Goal: Task Accomplishment & Management: Manage account settings

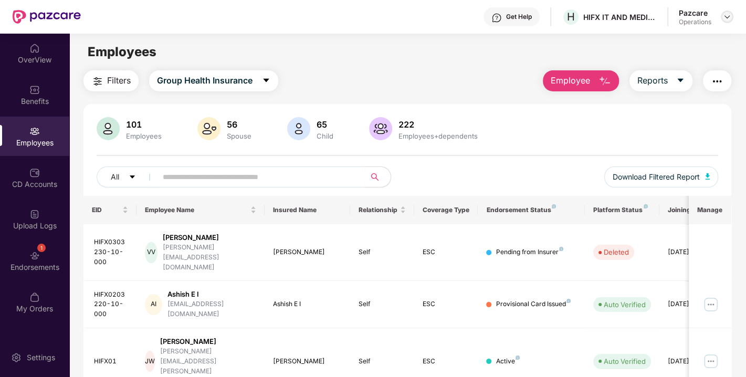
click at [725, 18] on img at bounding box center [727, 17] width 8 height 8
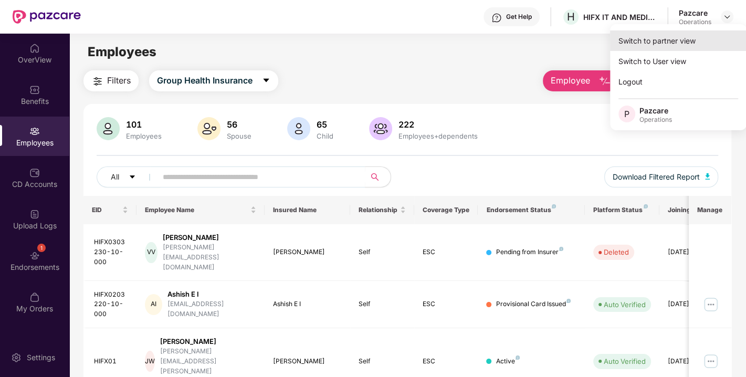
click at [660, 35] on div "Switch to partner view" at bounding box center [678, 40] width 136 height 20
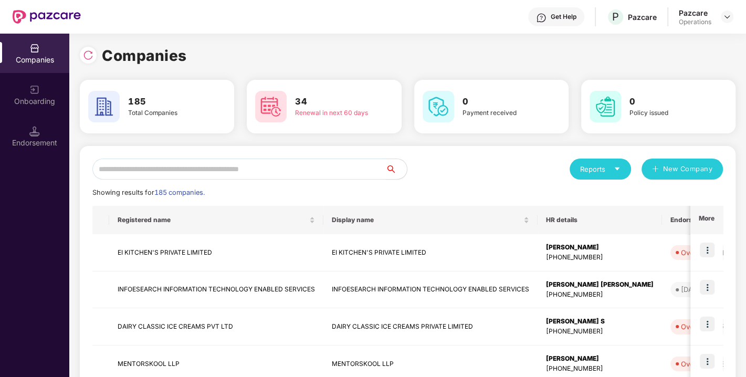
click at [285, 174] on input "text" at bounding box center [238, 169] width 293 height 21
click at [222, 173] on input "text" at bounding box center [238, 169] width 293 height 21
paste input "**********"
click at [218, 165] on input "text" at bounding box center [238, 169] width 293 height 21
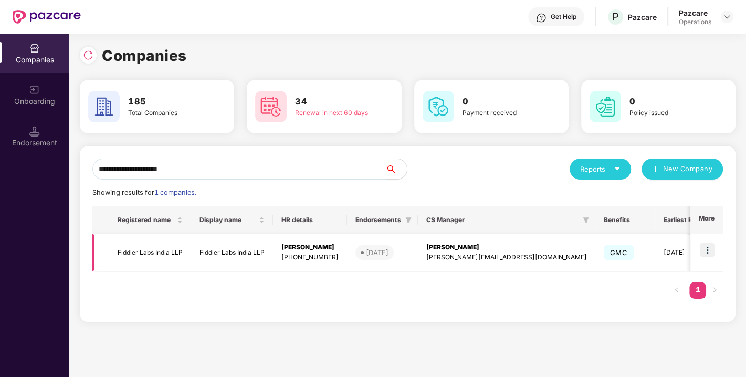
type input "**********"
click at [709, 244] on img at bounding box center [707, 250] width 15 height 15
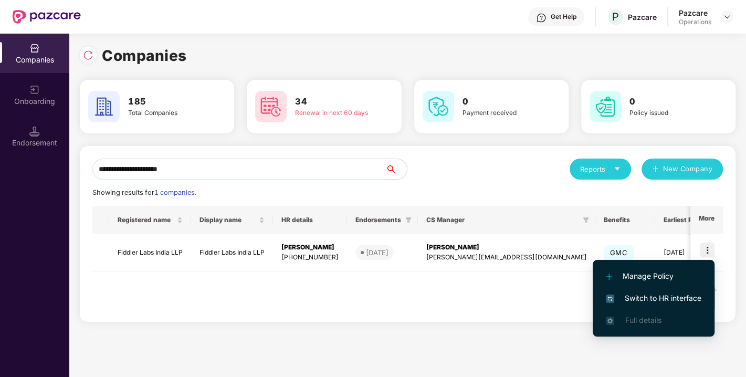
click at [642, 298] on span "Switch to HR interface" at bounding box center [654, 298] width 96 height 12
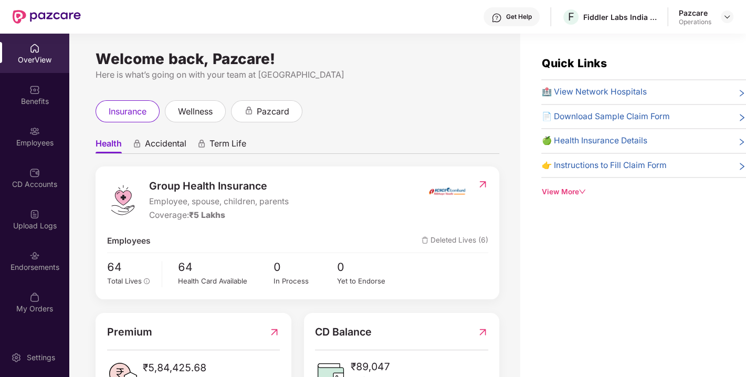
click at [40, 264] on div "Endorsements" at bounding box center [34, 267] width 69 height 10
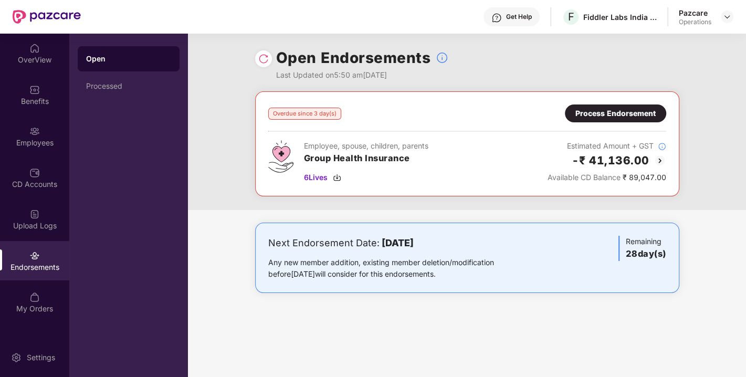
click at [617, 118] on div "Process Endorsement" at bounding box center [615, 114] width 80 height 12
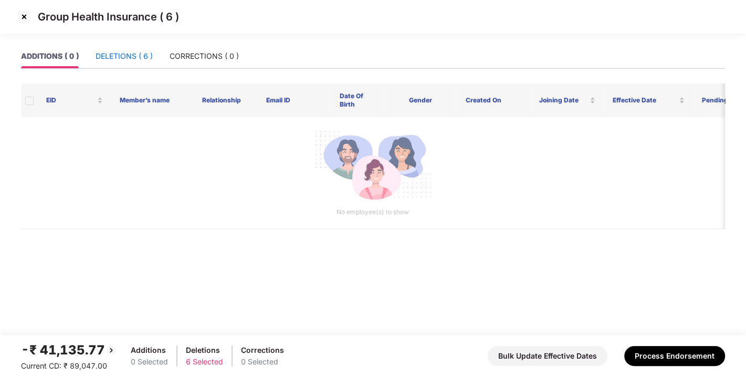
click at [122, 51] on div "DELETIONS ( 6 )" at bounding box center [124, 56] width 57 height 12
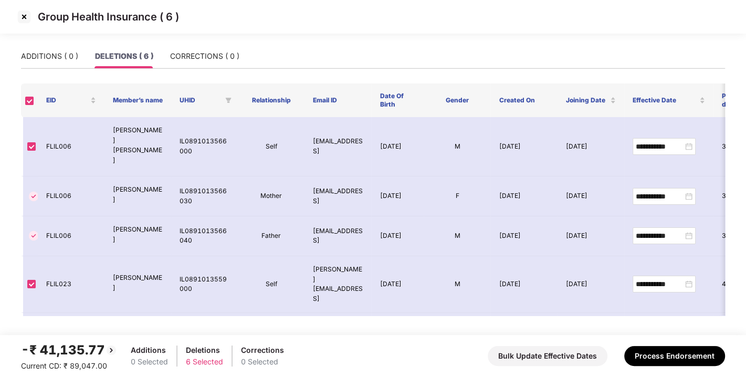
click at [28, 13] on img at bounding box center [24, 16] width 17 height 17
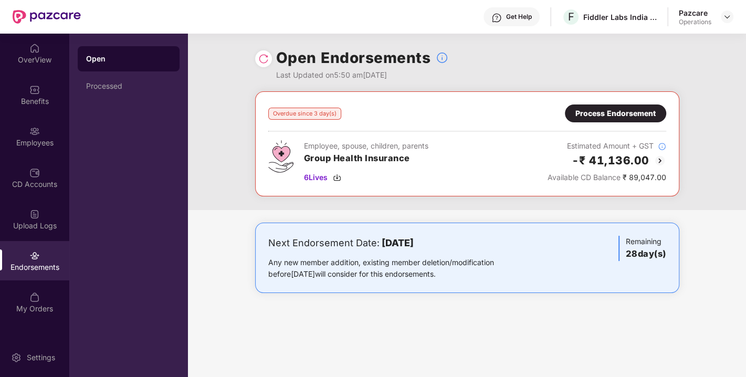
click at [261, 55] on img at bounding box center [263, 59] width 10 height 10
click at [340, 177] on img at bounding box center [337, 177] width 8 height 8
click at [615, 118] on div "Process Endorsement" at bounding box center [615, 114] width 80 height 12
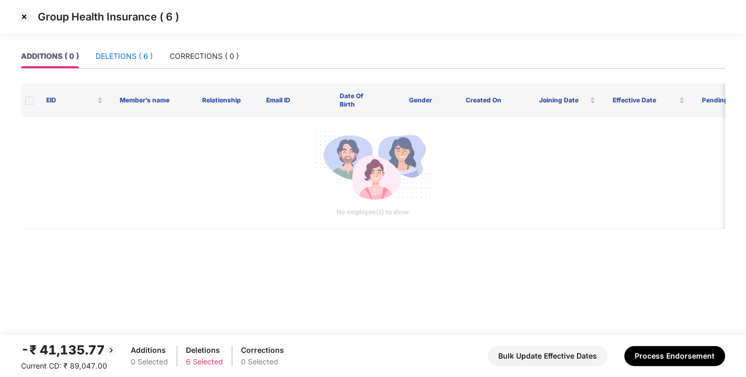
click at [132, 58] on div "DELETIONS ( 6 )" at bounding box center [124, 56] width 57 height 12
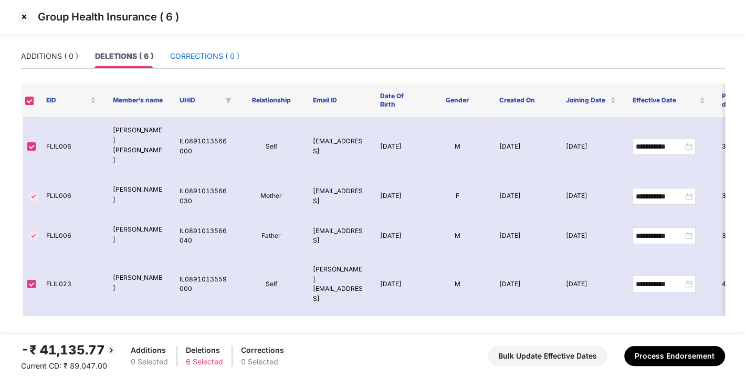
click at [216, 55] on div "CORRECTIONS ( 0 )" at bounding box center [204, 56] width 69 height 12
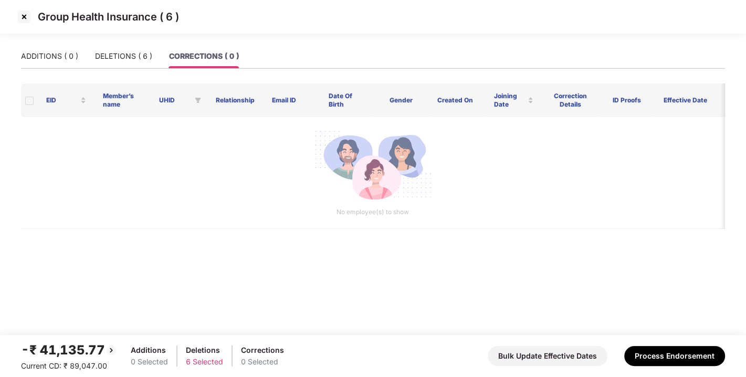
click at [88, 55] on div "ADDITIONS ( 0 ) DELETIONS ( 6 ) CORRECTIONS ( 0 )" at bounding box center [130, 56] width 218 height 24
click at [41, 55] on div "ADDITIONS ( 0 )" at bounding box center [49, 56] width 57 height 12
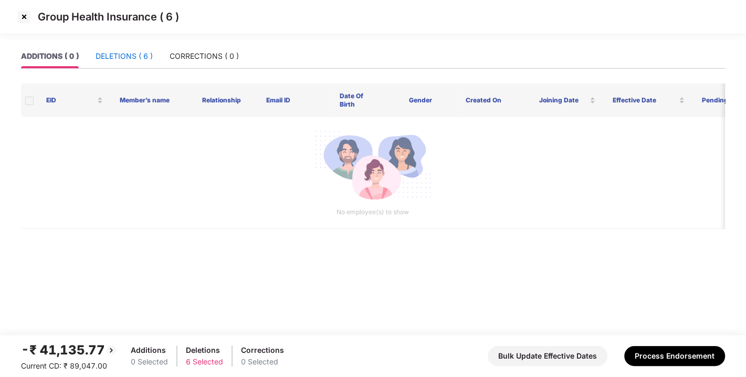
click at [123, 57] on div "DELETIONS ( 6 )" at bounding box center [124, 56] width 57 height 12
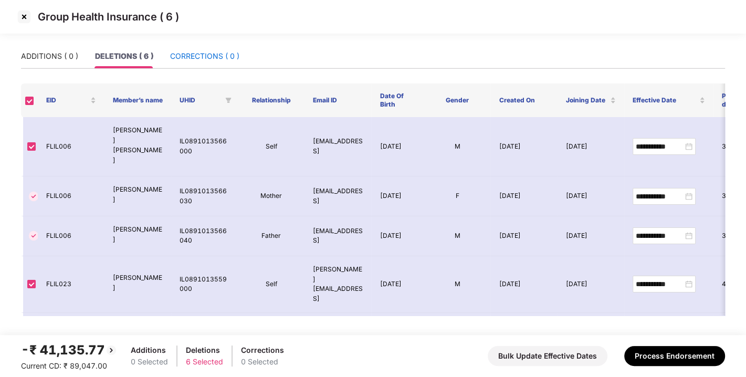
click at [204, 60] on div "CORRECTIONS ( 0 )" at bounding box center [204, 56] width 69 height 12
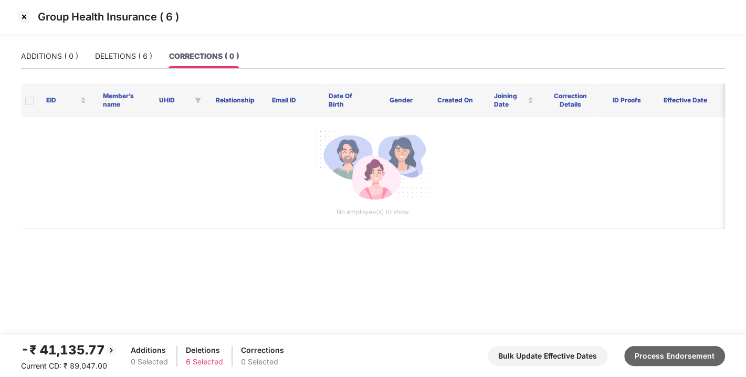
click at [701, 355] on button "Process Endorsement" at bounding box center [674, 356] width 101 height 20
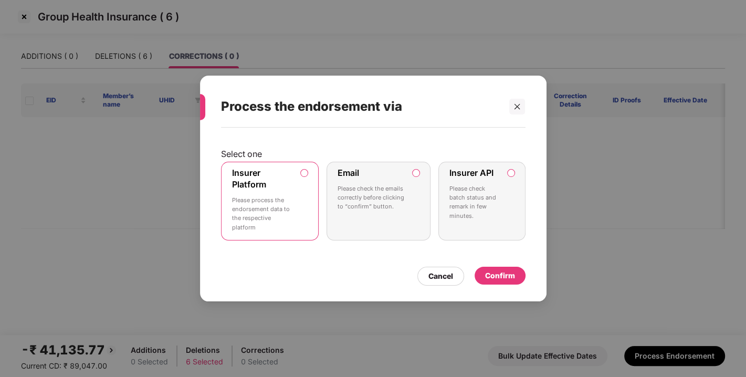
click at [514, 167] on label "Insurer API Please check batch status and remark in few minutes." at bounding box center [481, 201] width 87 height 79
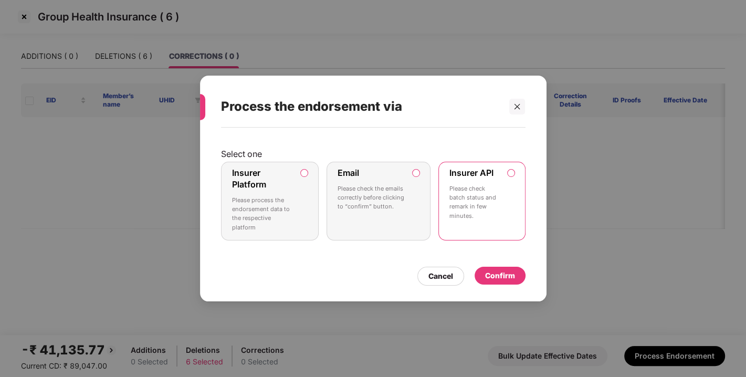
click at [496, 277] on div "Confirm" at bounding box center [500, 276] width 30 height 12
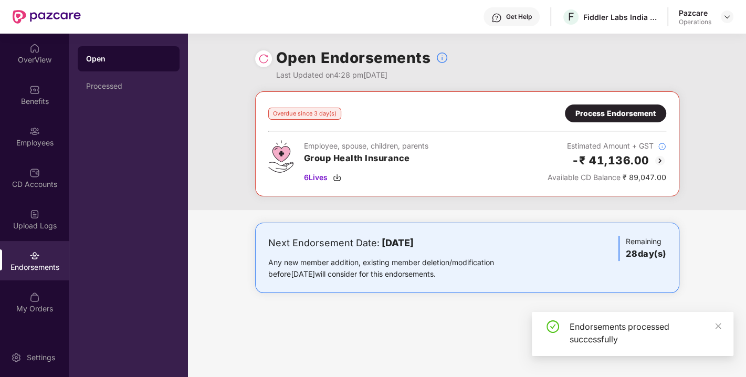
click at [260, 61] on img at bounding box center [263, 59] width 10 height 10
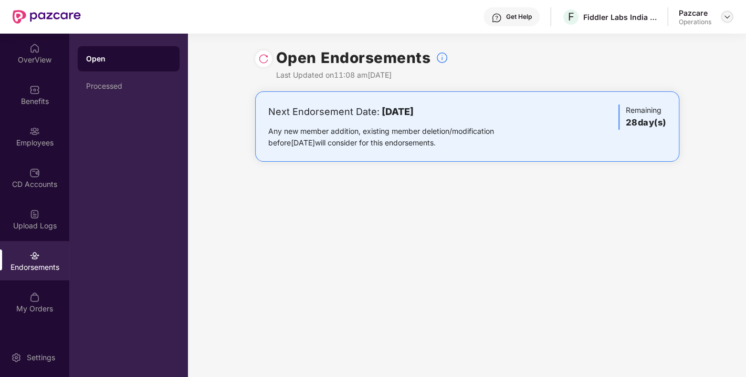
click at [727, 18] on img at bounding box center [727, 17] width 8 height 8
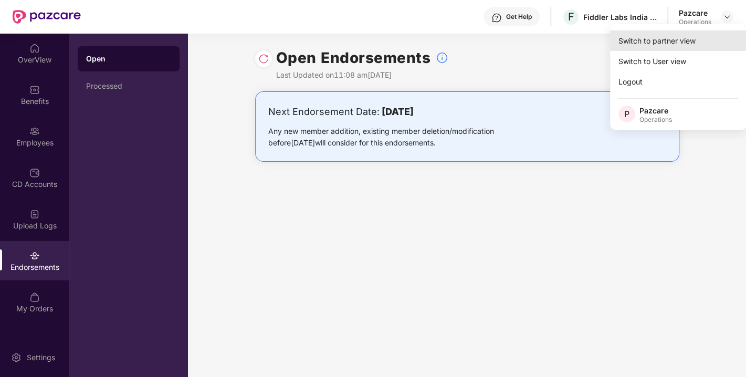
click at [663, 39] on div "Switch to partner view" at bounding box center [678, 40] width 136 height 20
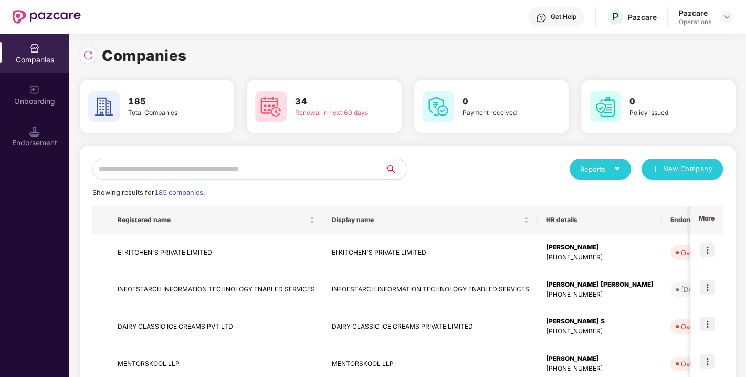
click at [229, 174] on input "text" at bounding box center [238, 169] width 293 height 21
paste input "**********"
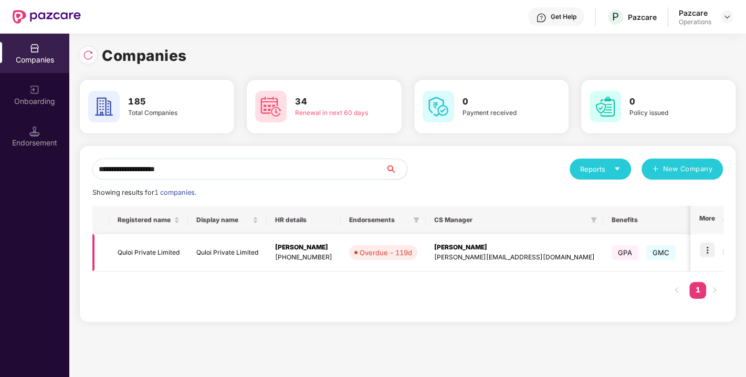
type input "**********"
click at [714, 245] on img at bounding box center [707, 250] width 15 height 15
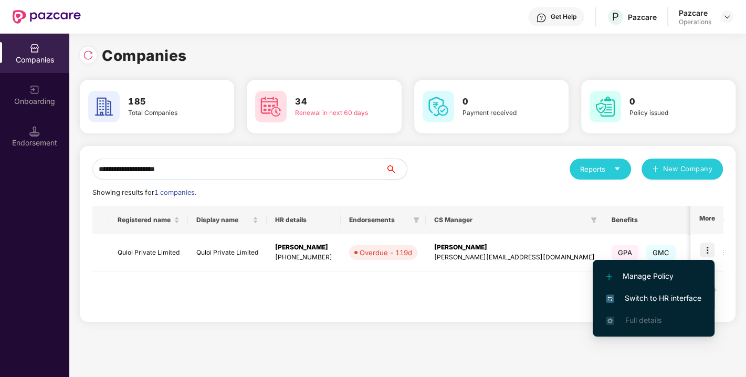
click at [636, 300] on span "Switch to HR interface" at bounding box center [654, 298] width 96 height 12
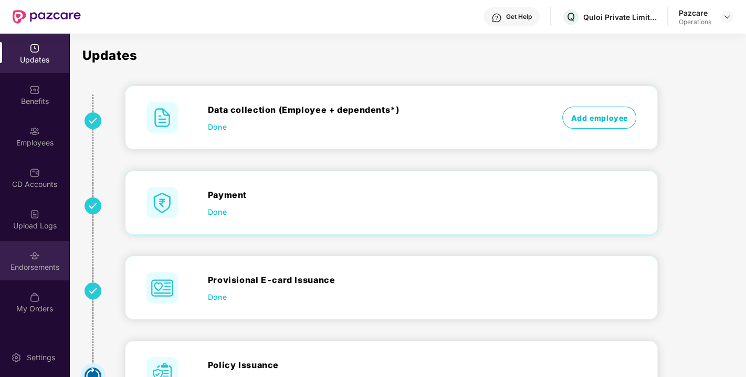
click at [37, 264] on div "Endorsements" at bounding box center [34, 267] width 69 height 10
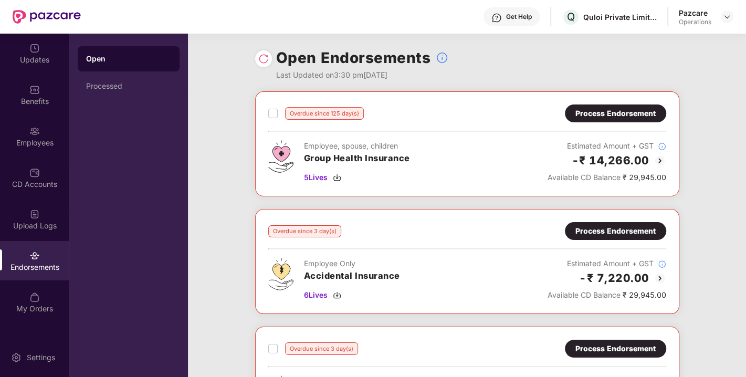
click at [260, 58] on img at bounding box center [263, 59] width 10 height 10
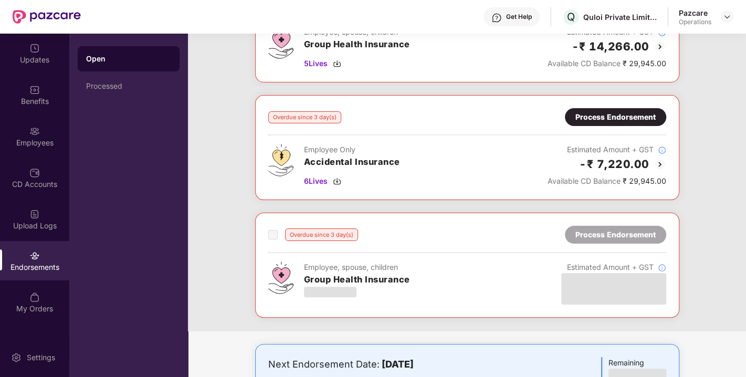
scroll to position [136, 0]
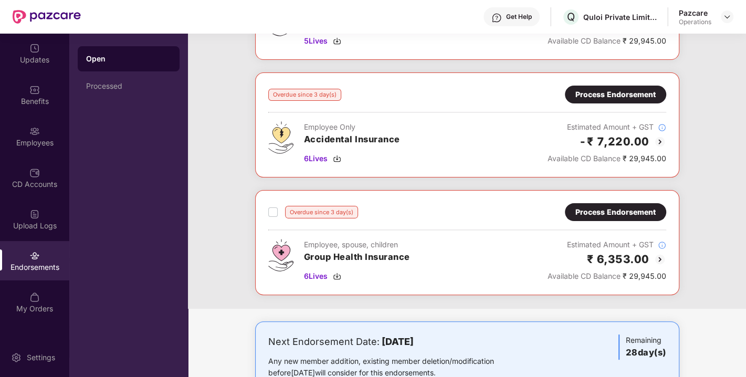
click at [616, 216] on div "Process Endorsement" at bounding box center [615, 212] width 80 height 12
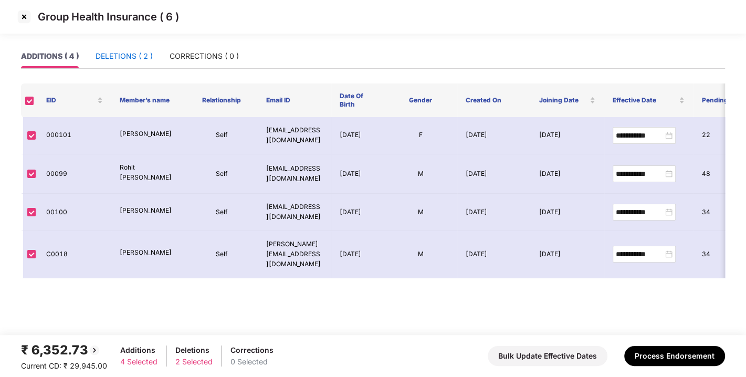
click at [130, 61] on div "DELETIONS ( 2 )" at bounding box center [124, 56] width 57 height 12
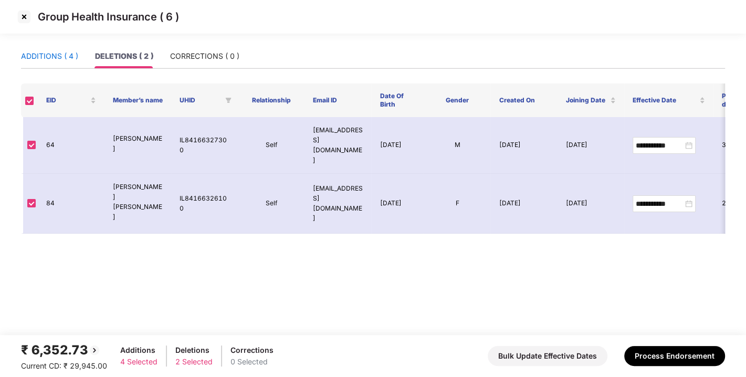
click at [48, 52] on div "ADDITIONS ( 4 )" at bounding box center [49, 56] width 57 height 12
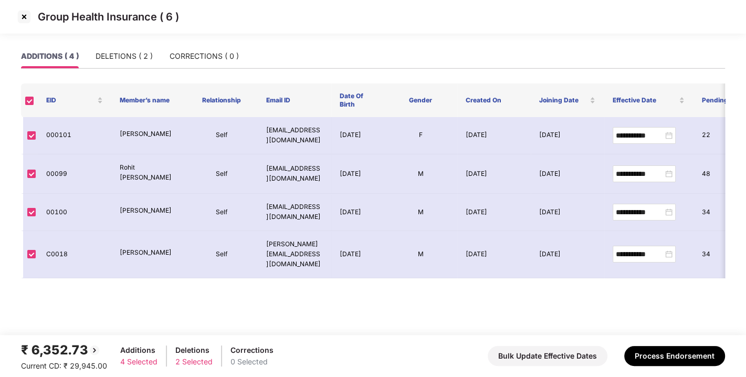
click at [23, 23] on img at bounding box center [24, 16] width 17 height 17
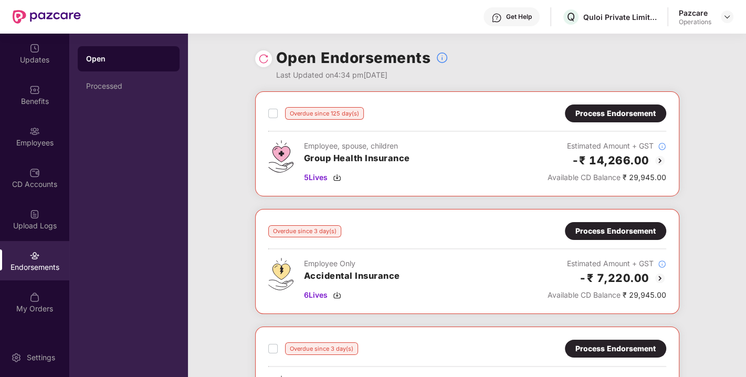
scroll to position [170, 0]
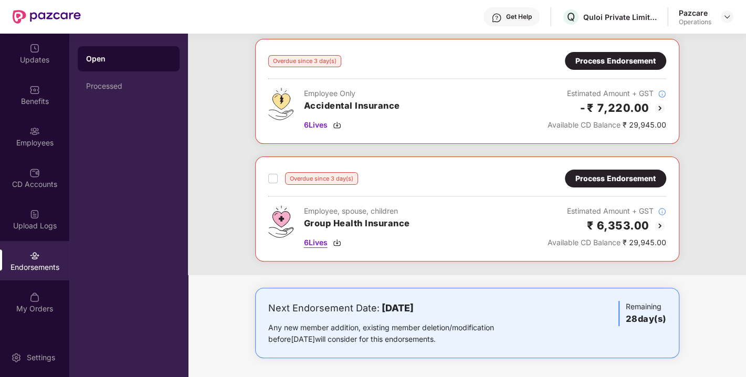
click at [339, 238] on img at bounding box center [337, 242] width 8 height 8
click at [613, 177] on div "Process Endorsement" at bounding box center [615, 179] width 80 height 12
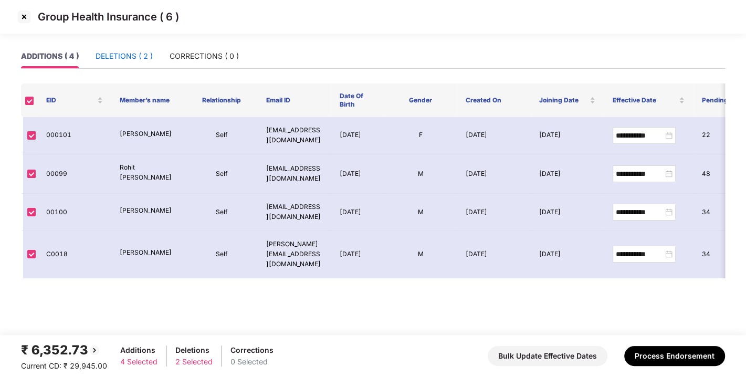
click at [135, 52] on div "DELETIONS ( 2 )" at bounding box center [124, 56] width 57 height 12
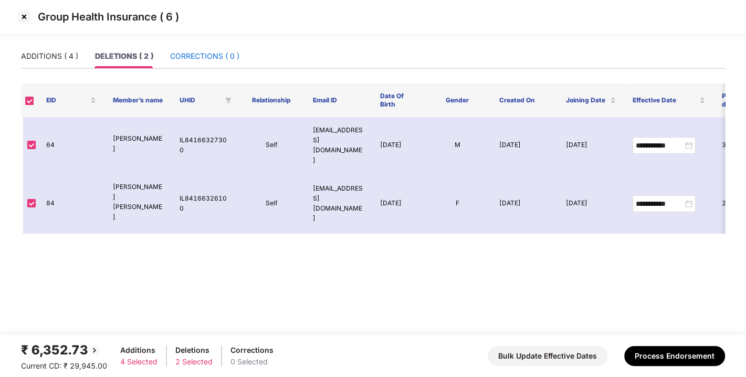
click at [212, 57] on div "CORRECTIONS ( 0 )" at bounding box center [204, 56] width 69 height 12
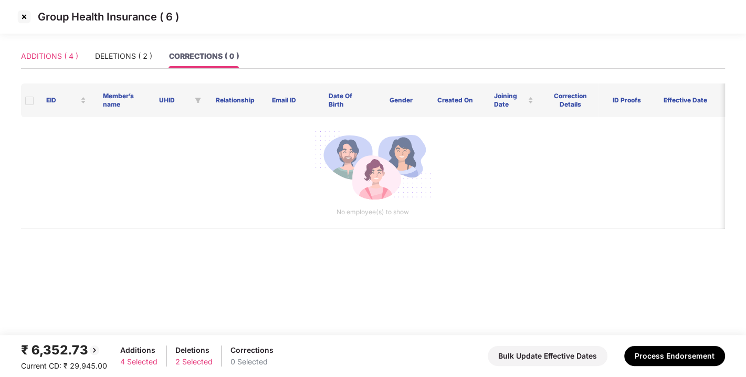
click at [44, 49] on div "ADDITIONS ( 4 )" at bounding box center [49, 56] width 57 height 24
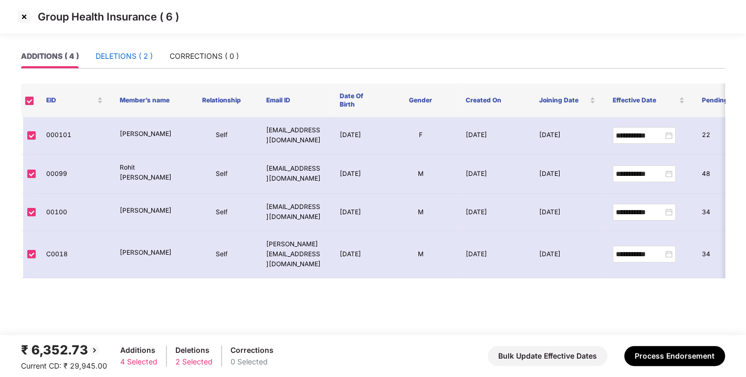
click at [128, 56] on div "DELETIONS ( 2 )" at bounding box center [124, 56] width 57 height 12
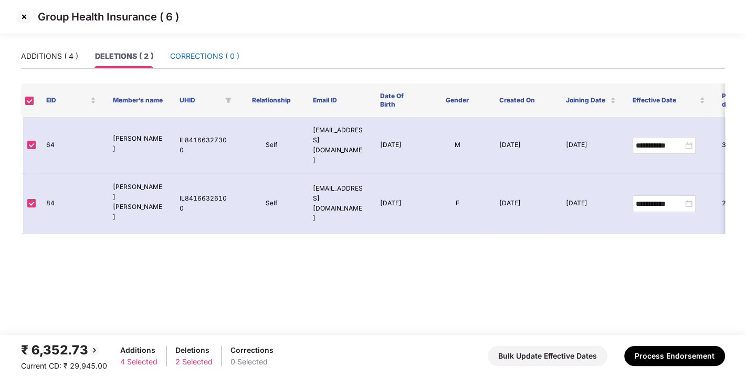
click at [199, 52] on div "CORRECTIONS ( 0 )" at bounding box center [204, 56] width 69 height 12
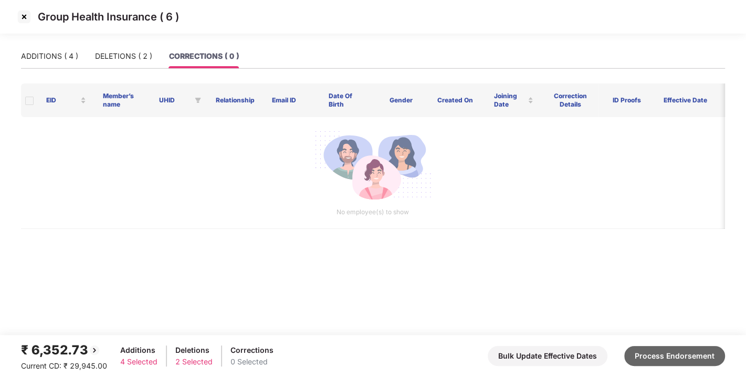
click at [677, 353] on button "Process Endorsement" at bounding box center [674, 356] width 101 height 20
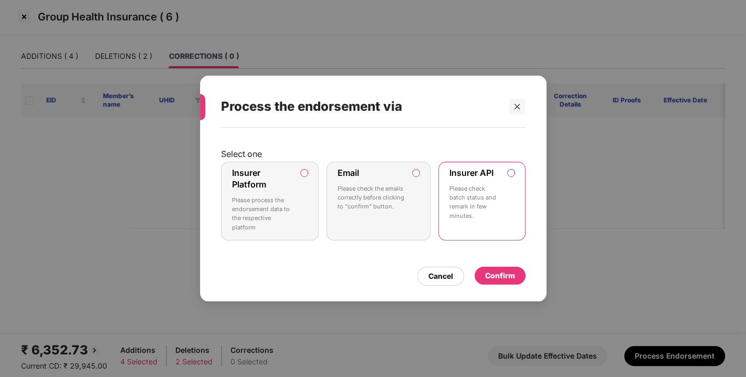
click at [501, 275] on div "Confirm" at bounding box center [500, 276] width 30 height 12
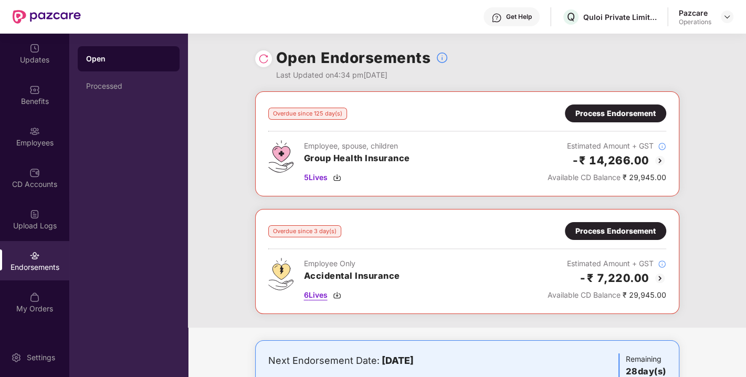
click at [338, 292] on img at bounding box center [337, 295] width 8 height 8
click at [621, 232] on div "Process Endorsement" at bounding box center [615, 231] width 80 height 12
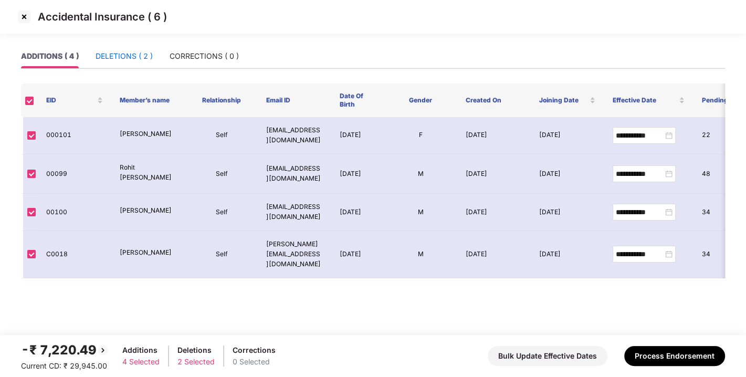
click at [126, 58] on div "DELETIONS ( 2 )" at bounding box center [124, 56] width 57 height 12
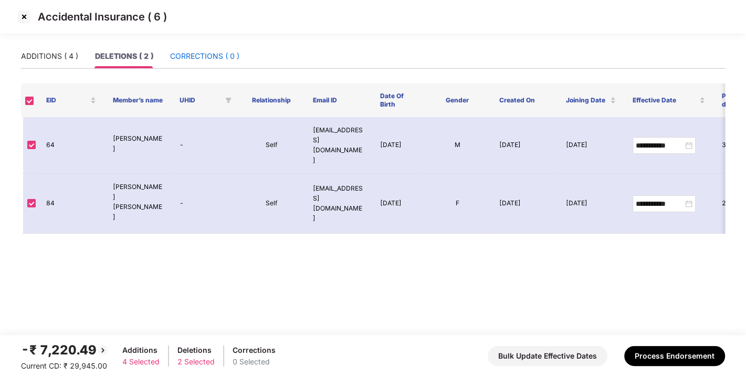
click at [205, 54] on div "CORRECTIONS ( 0 )" at bounding box center [204, 56] width 69 height 12
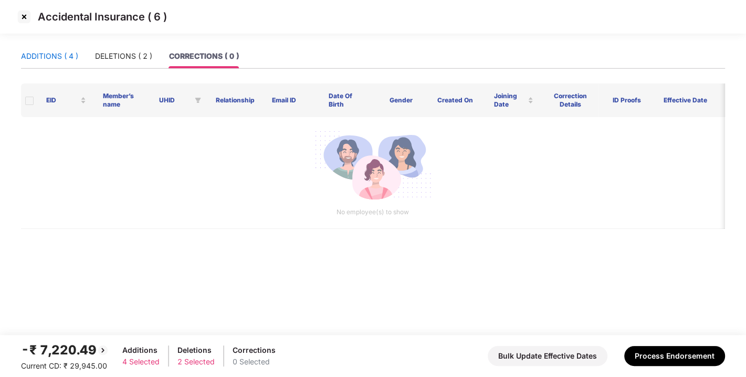
click at [51, 52] on div "ADDITIONS ( 4 )" at bounding box center [49, 56] width 57 height 12
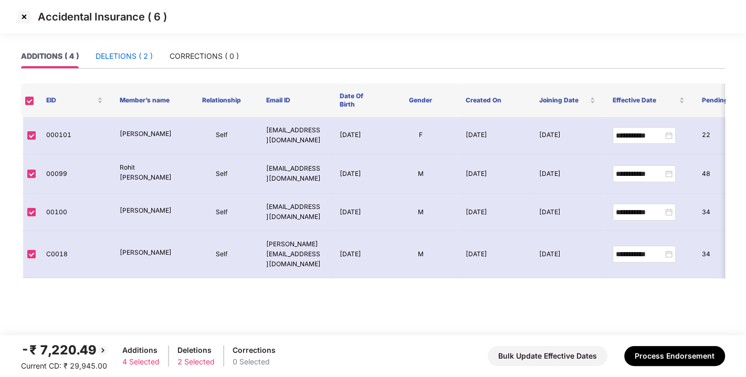
click at [140, 51] on div "DELETIONS ( 2 )" at bounding box center [124, 56] width 57 height 12
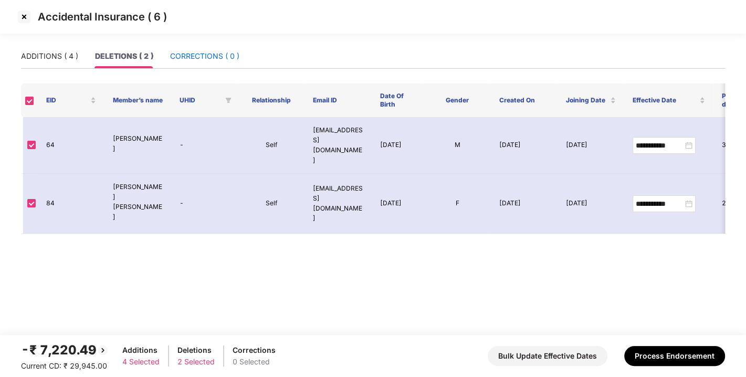
click at [222, 57] on div "CORRECTIONS ( 0 )" at bounding box center [204, 56] width 69 height 12
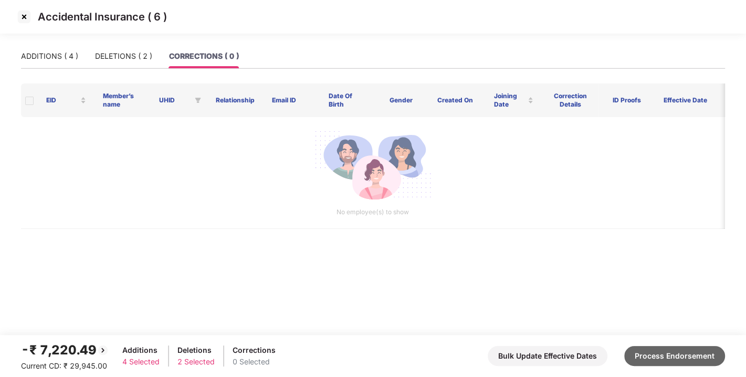
click at [655, 349] on button "Process Endorsement" at bounding box center [674, 356] width 101 height 20
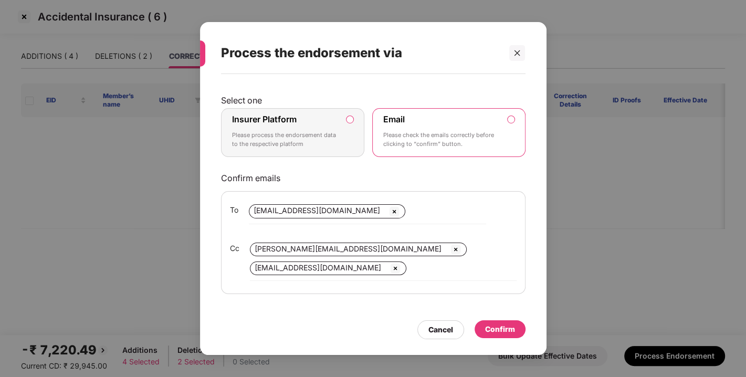
click at [354, 124] on label "Insurer Platform Please process the endorsement data to the respective platform" at bounding box center [293, 132] width 144 height 49
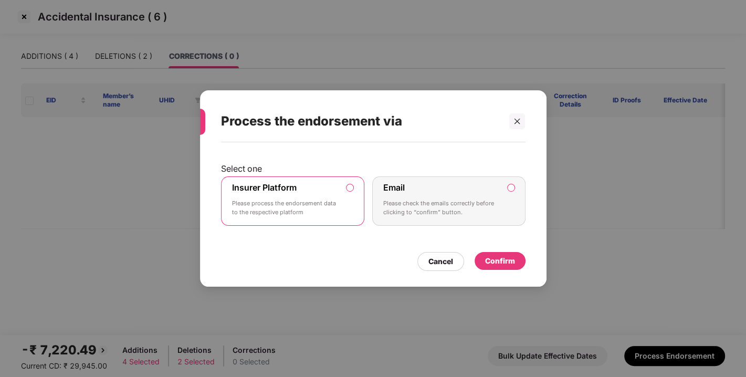
click at [504, 259] on div "Confirm" at bounding box center [500, 261] width 30 height 12
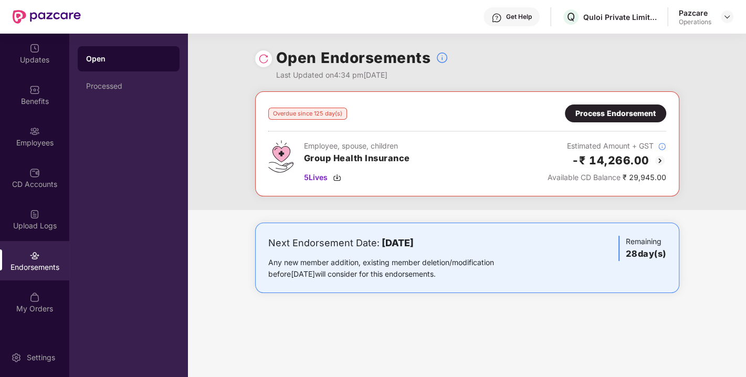
click at [613, 109] on div "Process Endorsement" at bounding box center [615, 114] width 80 height 12
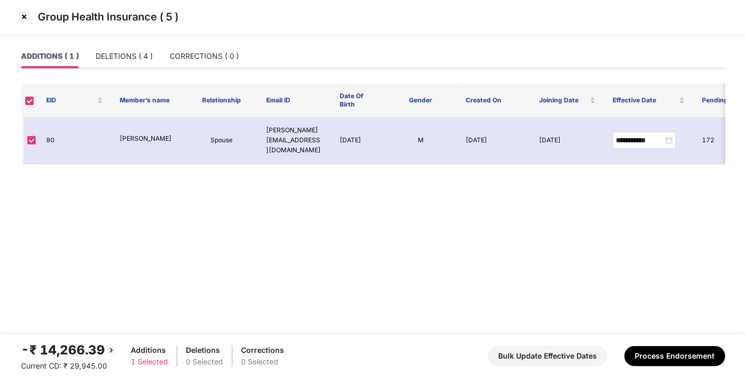
click at [22, 14] on img at bounding box center [24, 16] width 17 height 17
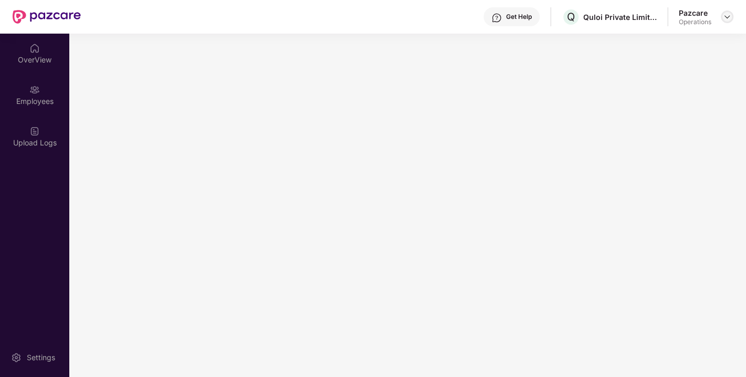
click at [723, 16] on img at bounding box center [727, 17] width 8 height 8
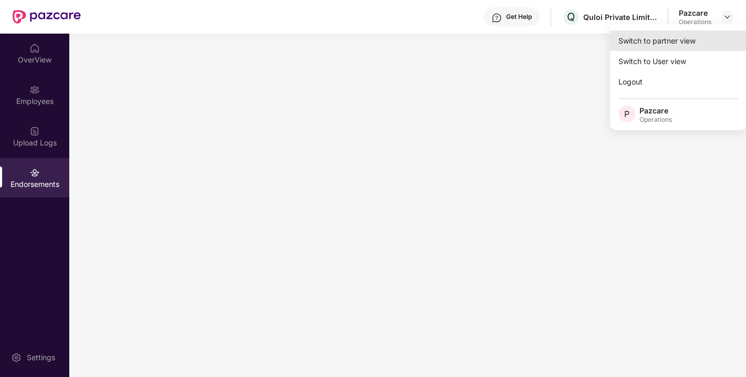
click at [647, 49] on div "Switch to partner view" at bounding box center [678, 40] width 136 height 20
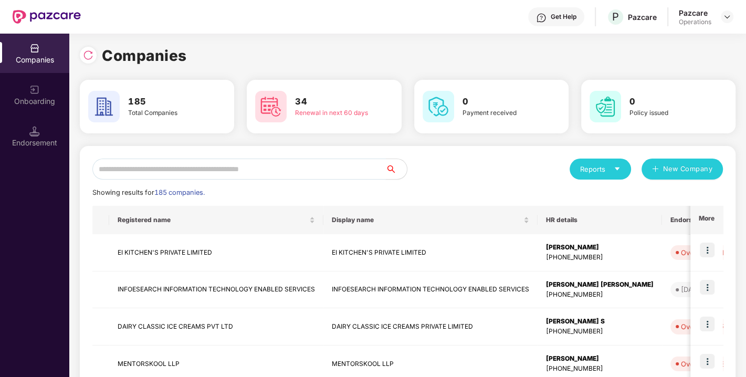
click at [231, 176] on input "text" at bounding box center [238, 169] width 293 height 21
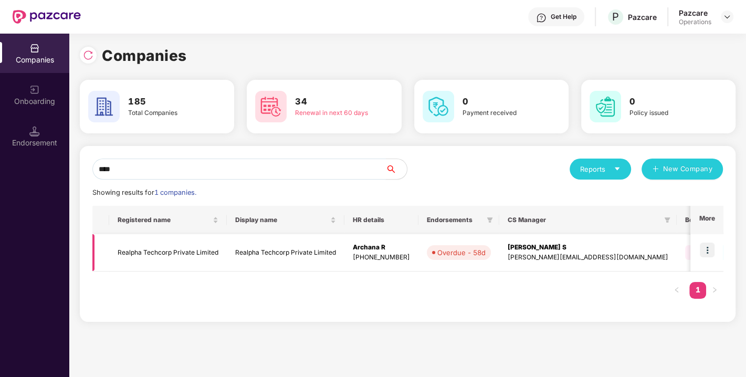
type input "****"
click at [712, 251] on img at bounding box center [707, 250] width 15 height 15
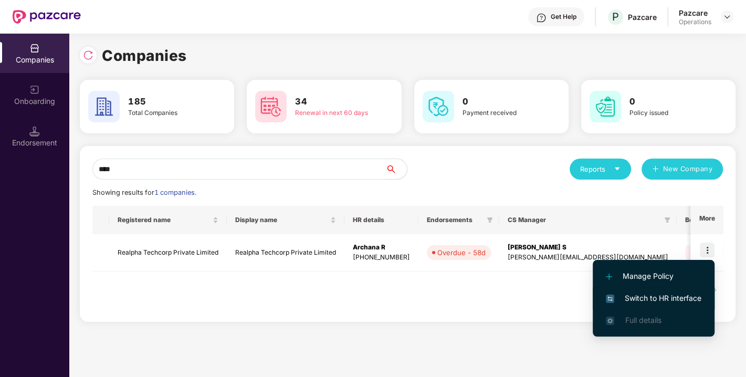
click at [653, 292] on span "Switch to HR interface" at bounding box center [654, 298] width 96 height 12
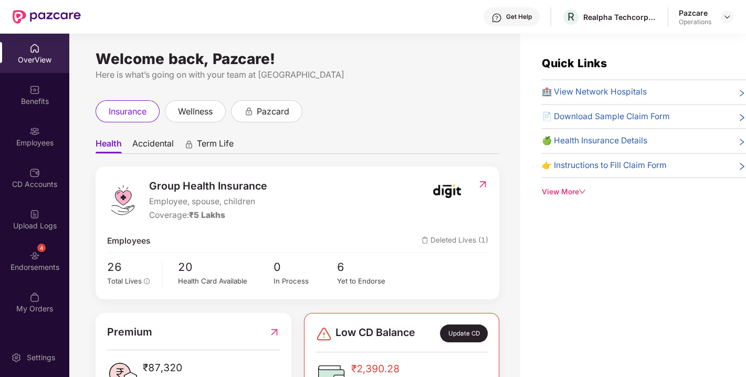
click at [46, 267] on div "Endorsements" at bounding box center [34, 267] width 69 height 10
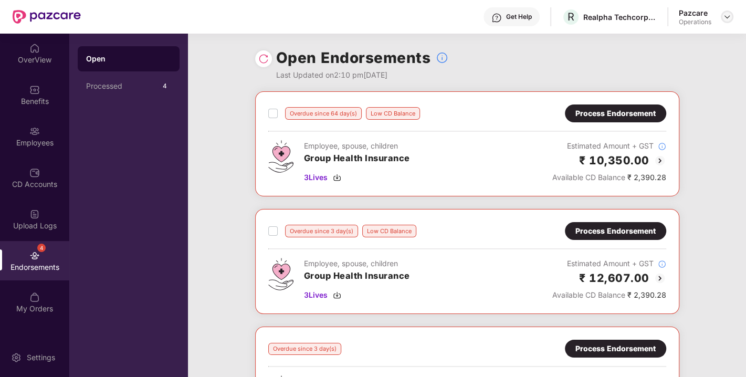
click at [725, 19] on img at bounding box center [727, 17] width 8 height 8
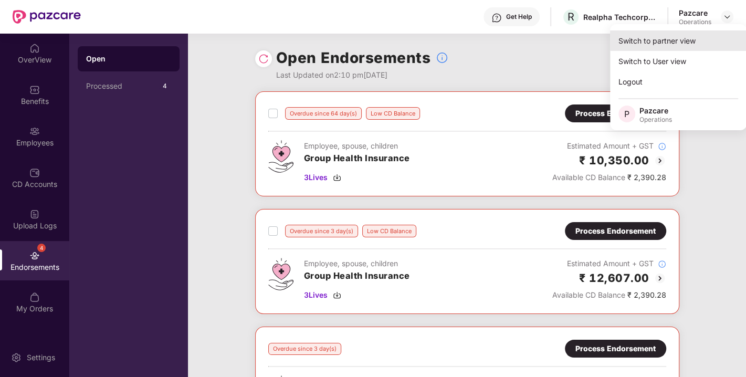
click at [668, 39] on div "Switch to partner view" at bounding box center [678, 40] width 136 height 20
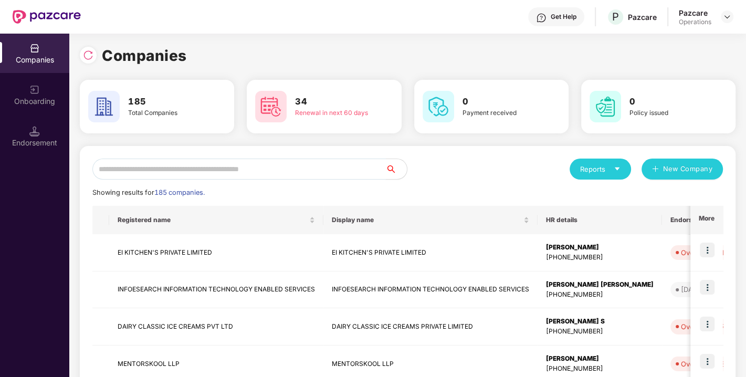
click at [205, 169] on input "text" at bounding box center [238, 169] width 293 height 21
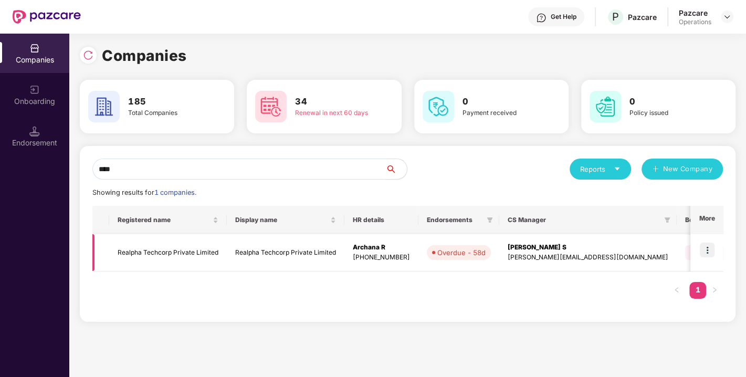
type input "****"
click at [170, 251] on td "Realpha Techcorp Private Limited" at bounding box center [168, 252] width 118 height 37
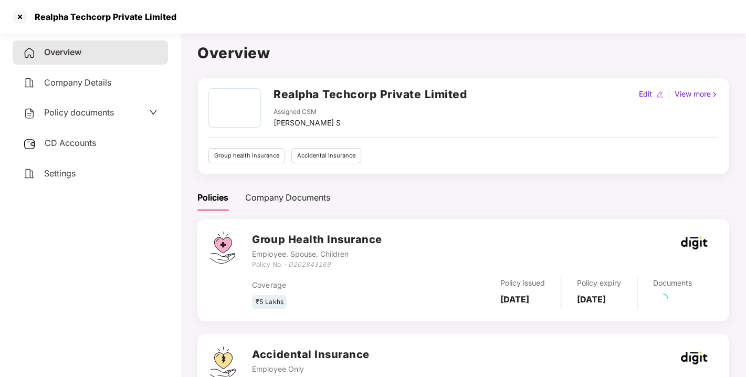
click at [69, 142] on span "CD Accounts" at bounding box center [70, 143] width 51 height 10
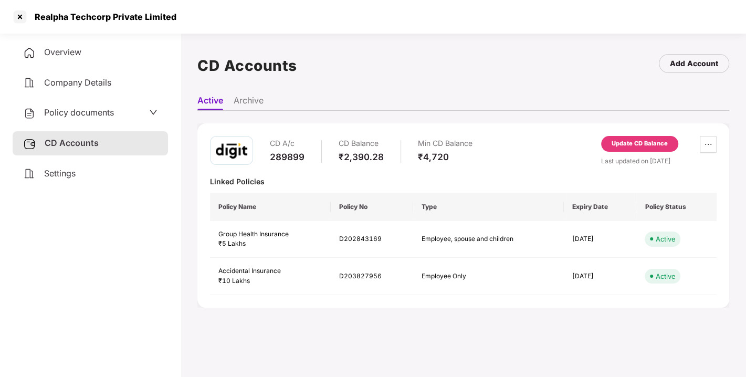
click at [641, 142] on div "Update CD Balance" at bounding box center [640, 143] width 56 height 9
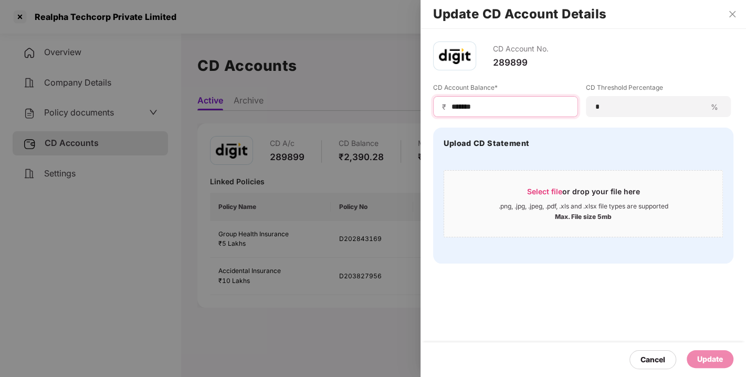
drag, startPoint x: 493, startPoint y: 107, endPoint x: 367, endPoint y: 120, distance: 127.2
click at [367, 120] on div "Update CD Account Details CD Account No. 289899 CD Account Balance* ₹ ******* C…" at bounding box center [373, 188] width 746 height 377
type input "*****"
click at [709, 361] on div "Update" at bounding box center [710, 359] width 26 height 12
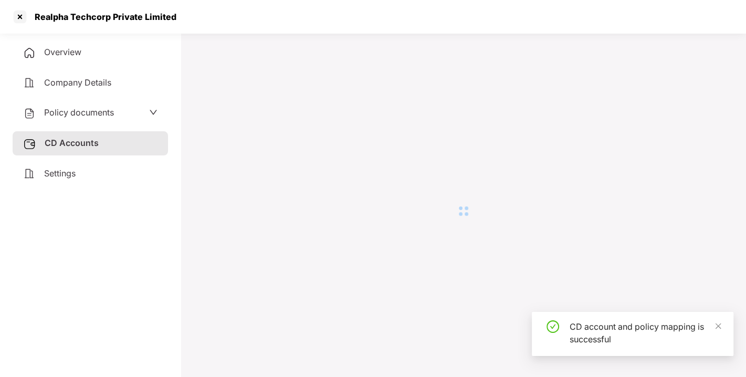
click at [732, 16] on div "Realpha Techcorp Private Limited" at bounding box center [373, 17] width 746 height 34
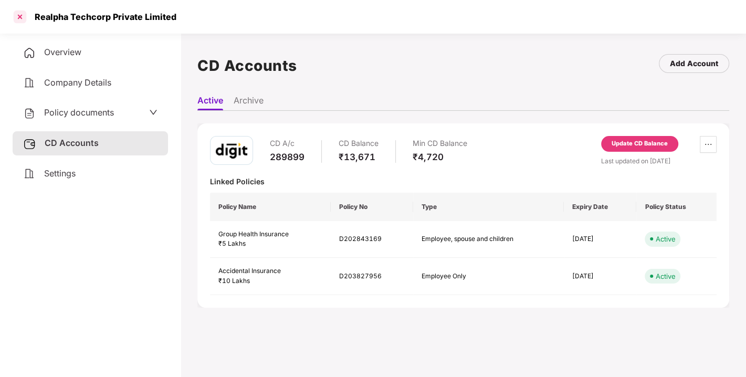
click at [23, 18] on div at bounding box center [20, 16] width 17 height 17
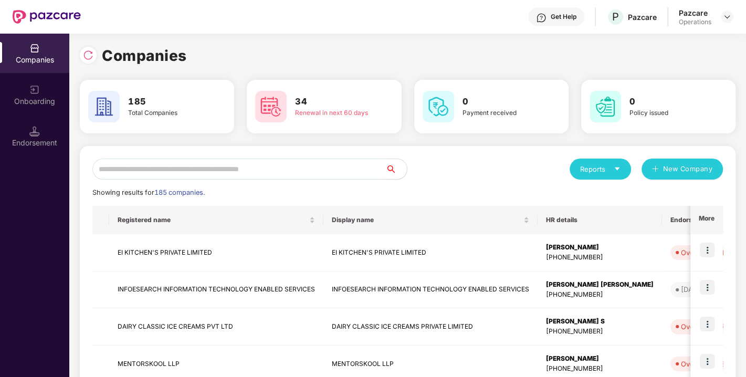
click at [179, 169] on input "text" at bounding box center [238, 169] width 293 height 21
paste input "*"
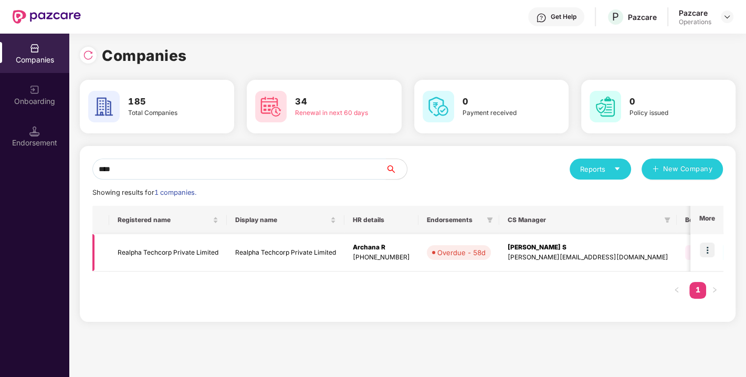
type input "****"
click at [711, 246] on img at bounding box center [707, 250] width 15 height 15
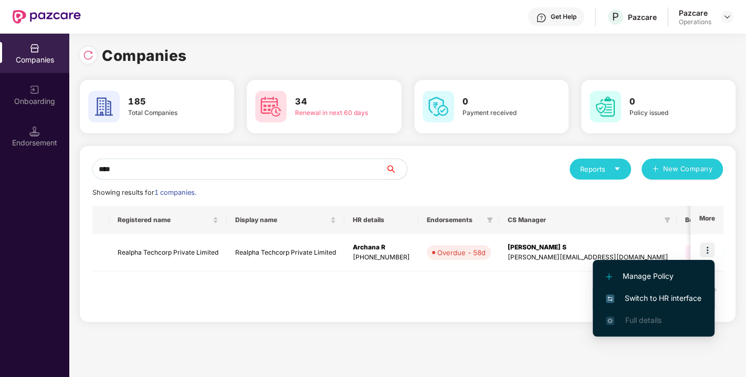
click at [650, 289] on li "Switch to HR interface" at bounding box center [654, 298] width 122 height 22
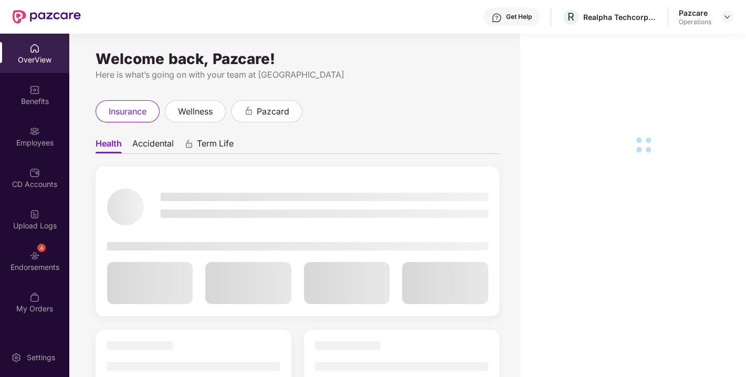
click at [25, 258] on div "4 Endorsements" at bounding box center [34, 260] width 69 height 39
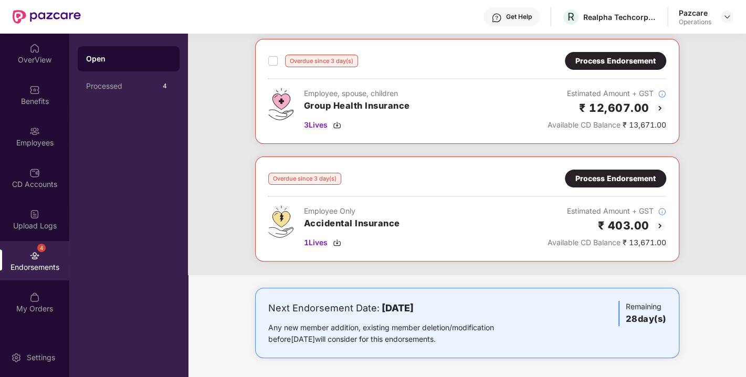
scroll to position [0, 0]
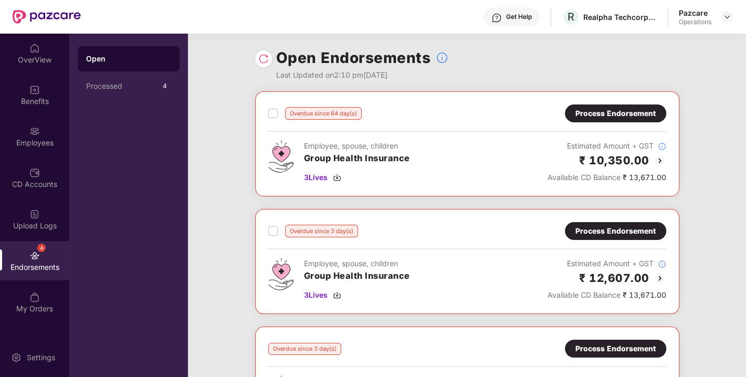
click at [624, 111] on div "Process Endorsement" at bounding box center [615, 114] width 80 height 12
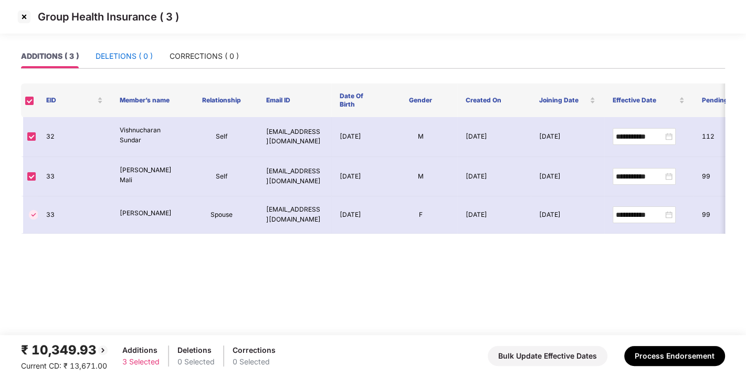
click at [132, 59] on div "DELETIONS ( 0 )" at bounding box center [124, 56] width 57 height 12
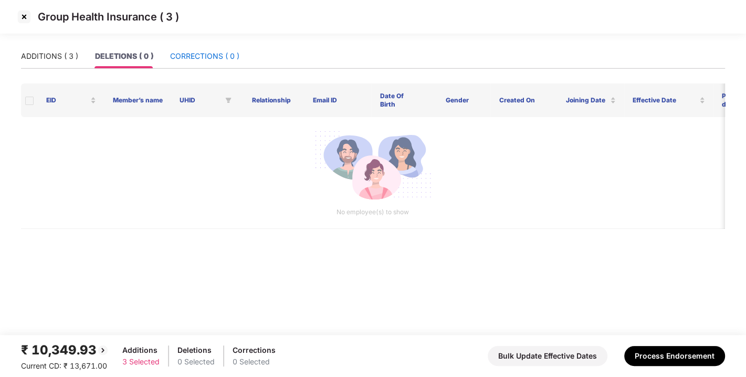
click at [206, 54] on div "CORRECTIONS ( 0 )" at bounding box center [204, 56] width 69 height 12
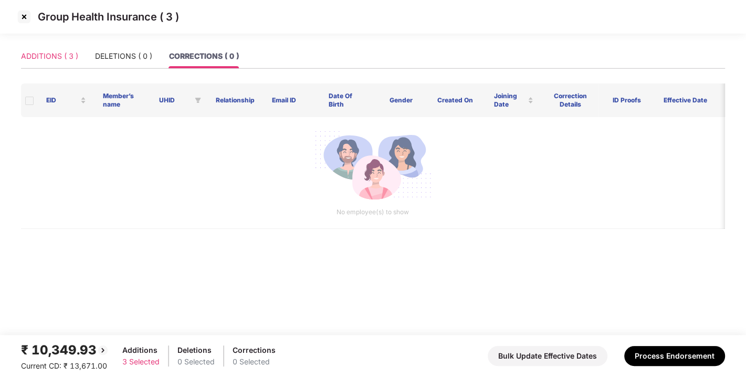
click at [37, 62] on div "ADDITIONS ( 3 )" at bounding box center [49, 56] width 57 height 24
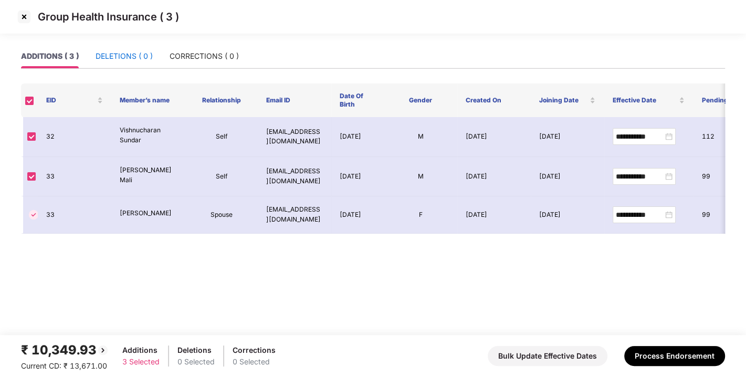
click at [123, 59] on div "DELETIONS ( 0 )" at bounding box center [124, 56] width 57 height 12
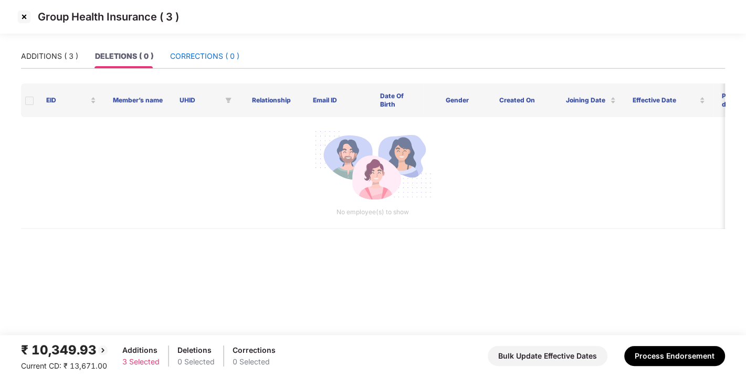
click at [216, 52] on div "CORRECTIONS ( 0 )" at bounding box center [204, 56] width 69 height 12
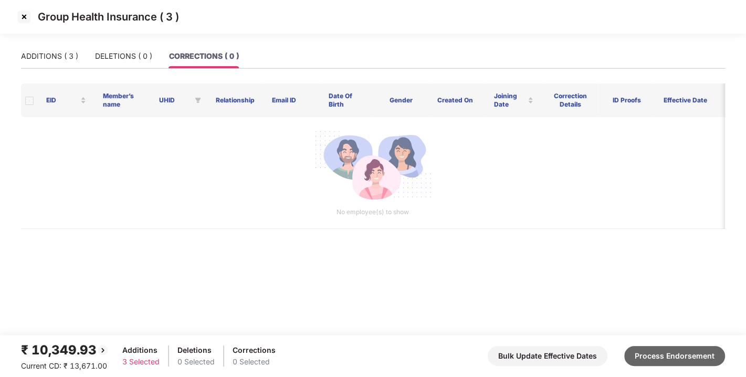
click at [658, 349] on button "Process Endorsement" at bounding box center [674, 356] width 101 height 20
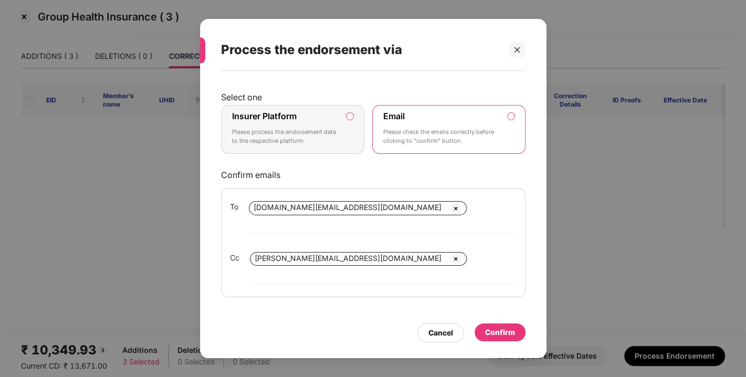
click at [355, 122] on label "Insurer Platform Please process the endorsement data to the respective platform" at bounding box center [293, 129] width 144 height 49
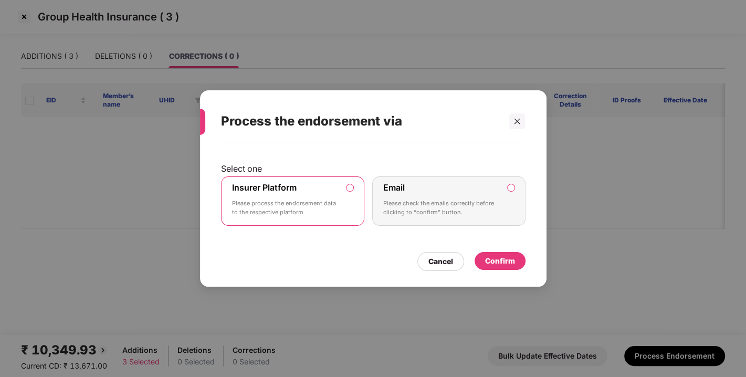
click at [502, 256] on div "Confirm" at bounding box center [500, 261] width 30 height 12
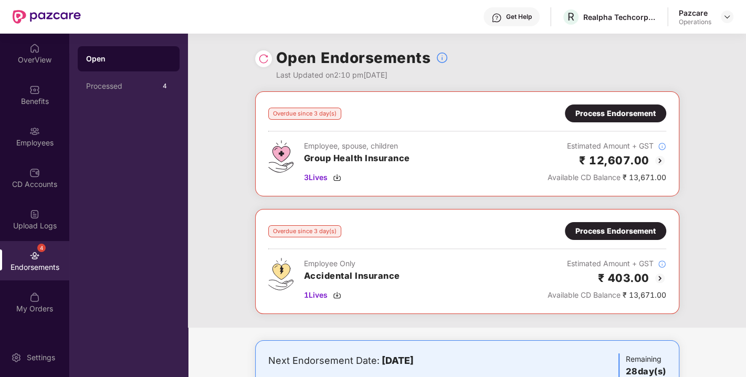
click at [605, 117] on div "Process Endorsement" at bounding box center [615, 114] width 80 height 12
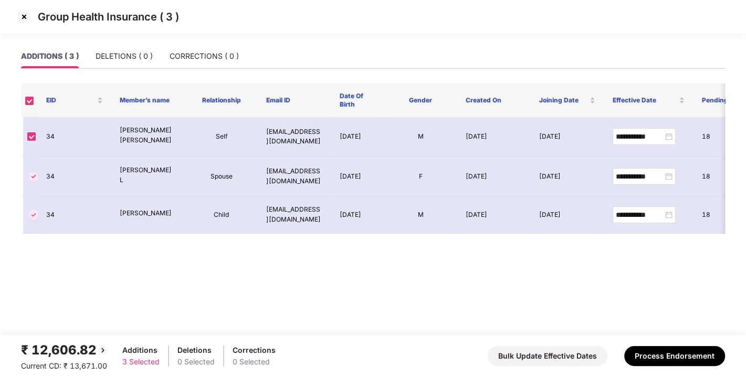
click at [23, 12] on img at bounding box center [24, 16] width 17 height 17
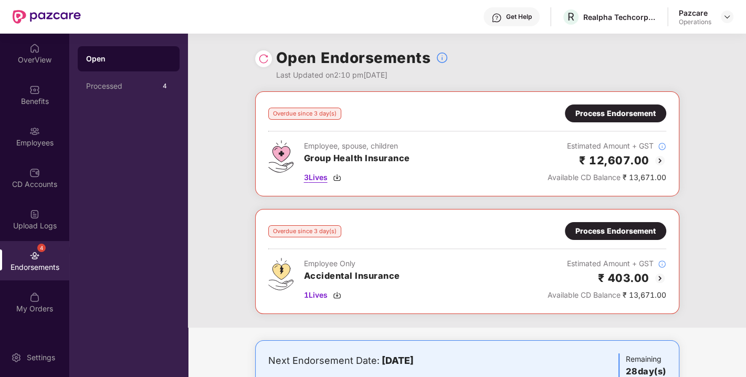
click at [334, 177] on img at bounding box center [337, 177] width 8 height 8
click at [336, 298] on img at bounding box center [337, 295] width 8 height 8
click at [619, 114] on div "Process Endorsement" at bounding box center [615, 114] width 80 height 12
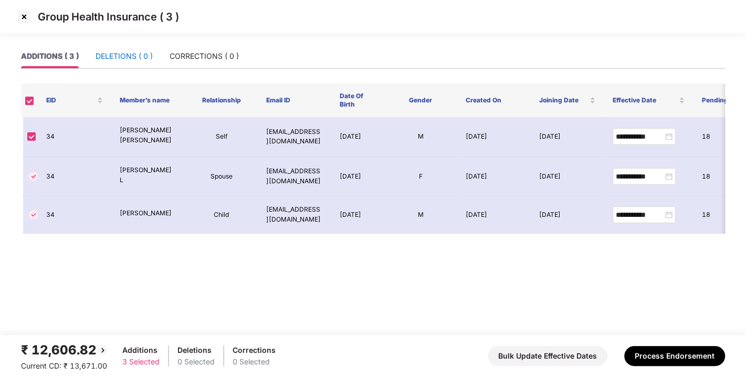
click at [128, 58] on div "DELETIONS ( 0 )" at bounding box center [124, 56] width 57 height 12
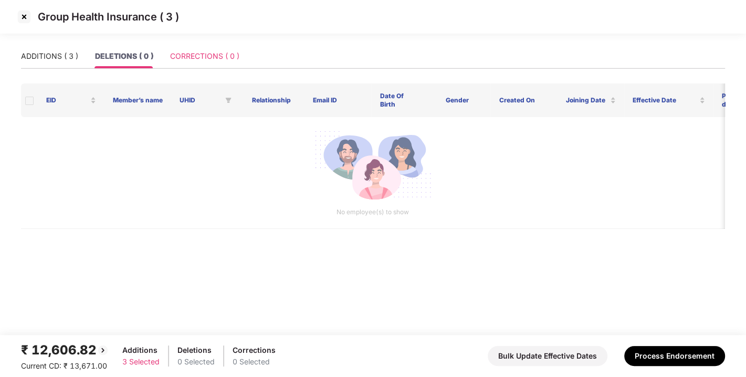
click at [186, 62] on div "CORRECTIONS ( 0 )" at bounding box center [204, 56] width 69 height 24
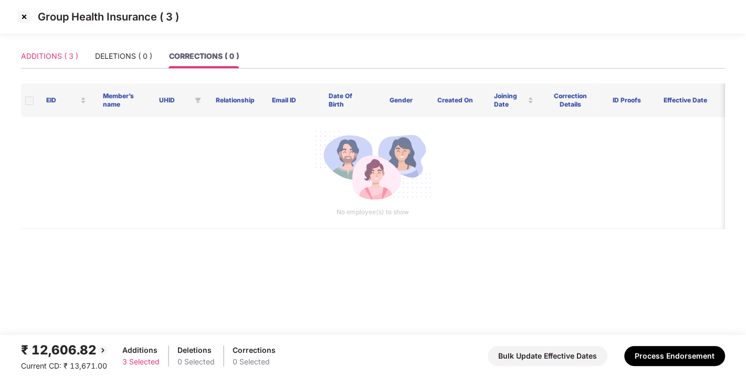
click at [48, 64] on div "ADDITIONS ( 3 )" at bounding box center [49, 56] width 57 height 24
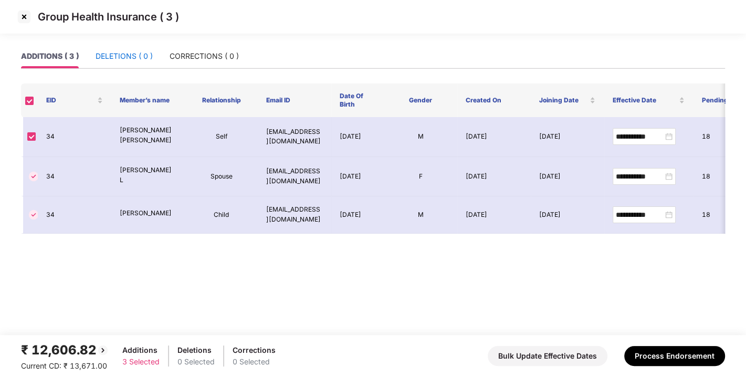
click at [142, 55] on div "DELETIONS ( 0 )" at bounding box center [124, 56] width 57 height 12
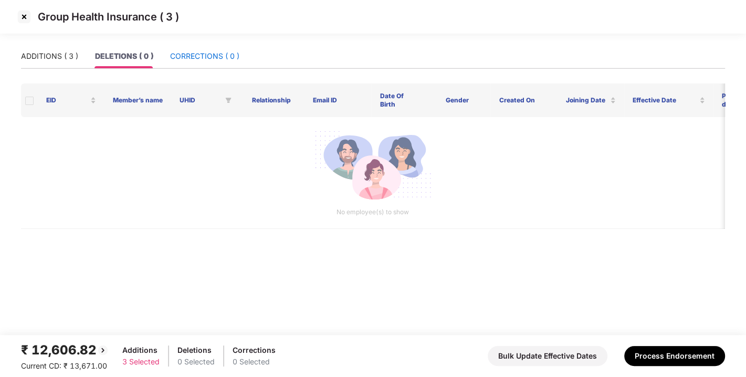
click at [217, 50] on div "CORRECTIONS ( 0 )" at bounding box center [204, 56] width 69 height 12
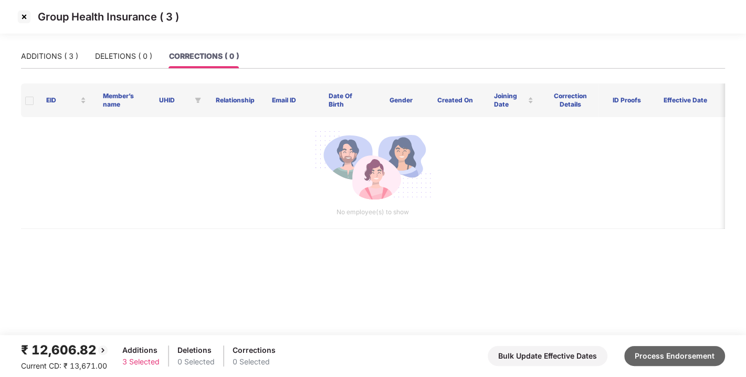
click at [682, 356] on button "Process Endorsement" at bounding box center [674, 356] width 101 height 20
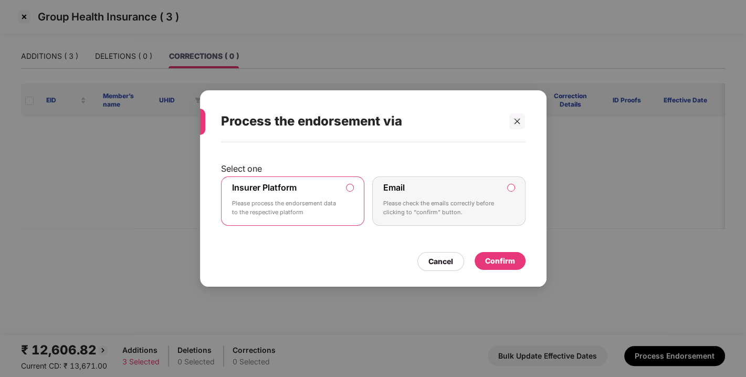
click at [508, 260] on div "Confirm" at bounding box center [500, 261] width 30 height 12
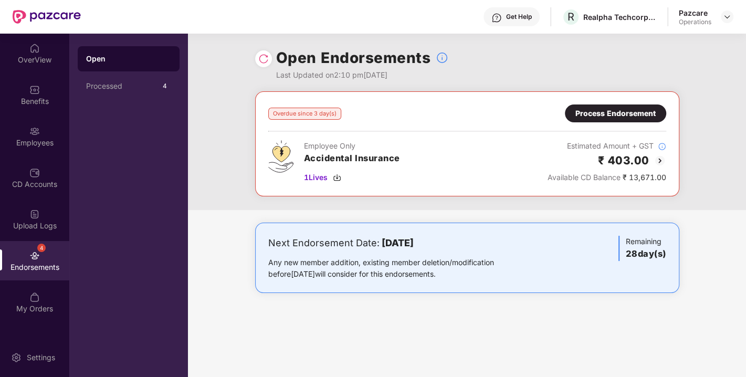
click at [625, 109] on div "Process Endorsement" at bounding box center [615, 114] width 80 height 12
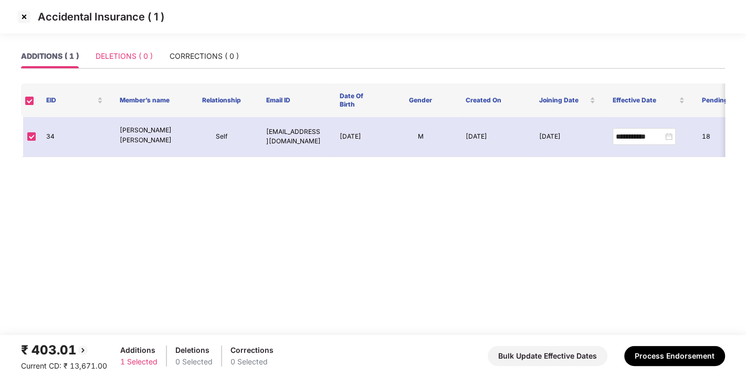
click at [138, 66] on div "DELETIONS ( 0 )" at bounding box center [124, 56] width 57 height 24
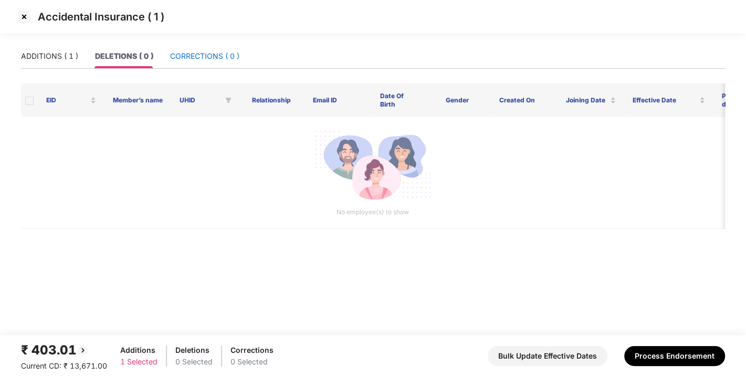
click at [208, 51] on div "CORRECTIONS ( 0 )" at bounding box center [204, 56] width 69 height 12
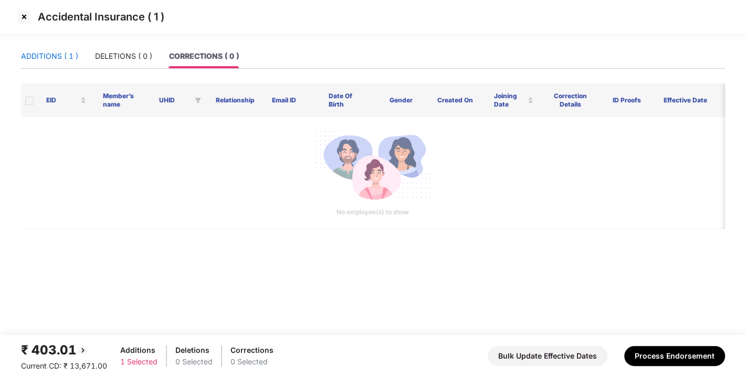
click at [52, 57] on div "ADDITIONS ( 1 )" at bounding box center [49, 56] width 57 height 12
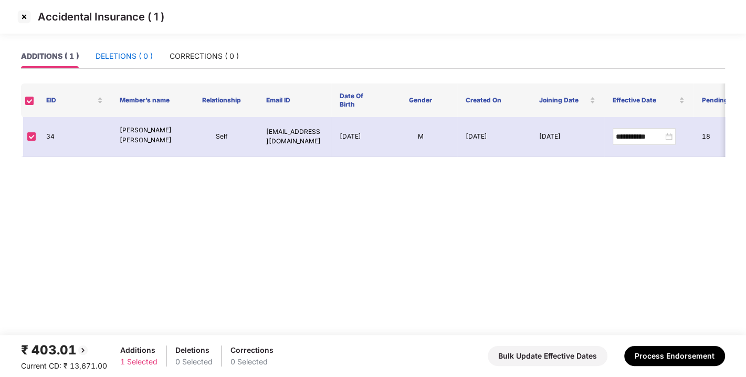
click at [109, 56] on div "DELETIONS ( 0 )" at bounding box center [124, 56] width 57 height 12
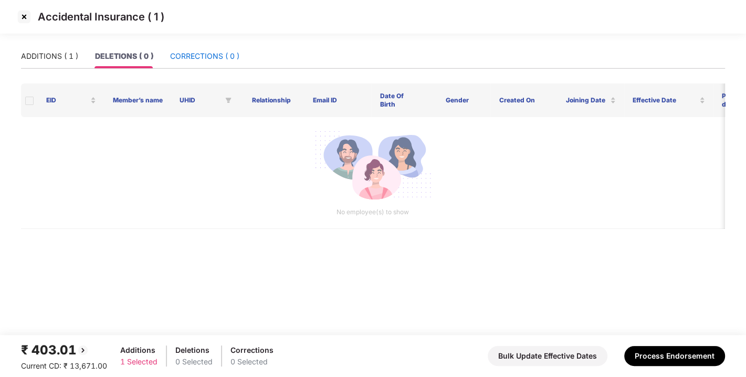
click at [213, 59] on div "CORRECTIONS ( 0 )" at bounding box center [204, 56] width 69 height 12
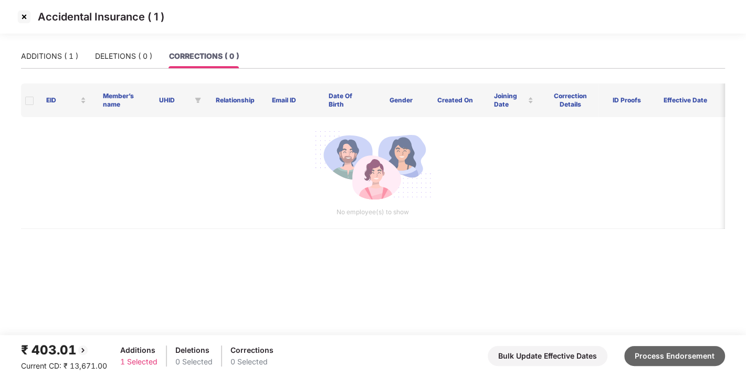
click at [666, 360] on button "Process Endorsement" at bounding box center [674, 356] width 101 height 20
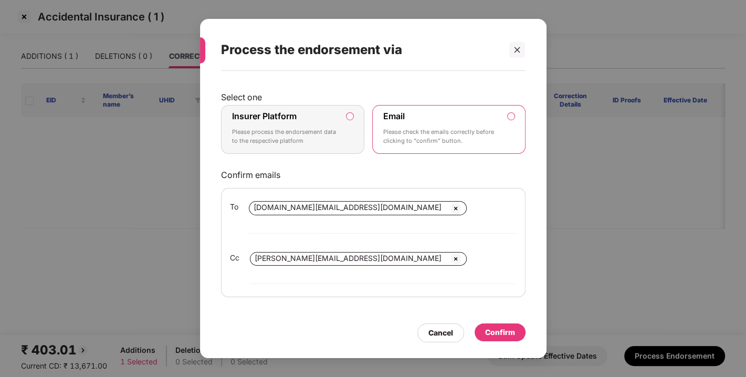
click at [345, 128] on label "Insurer Platform Please process the endorsement data to the respective platform" at bounding box center [293, 129] width 144 height 49
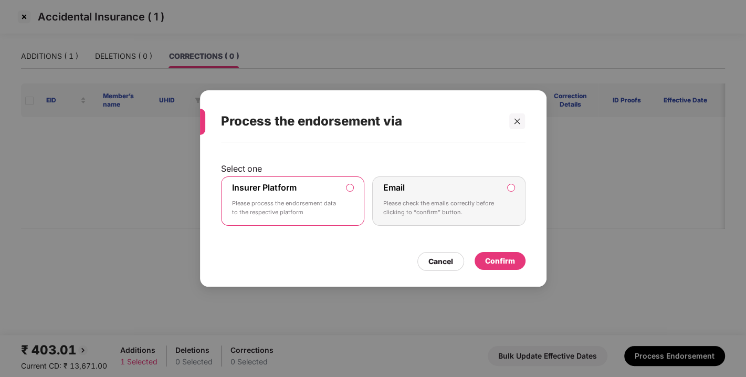
click at [504, 261] on div "Confirm" at bounding box center [500, 261] width 30 height 12
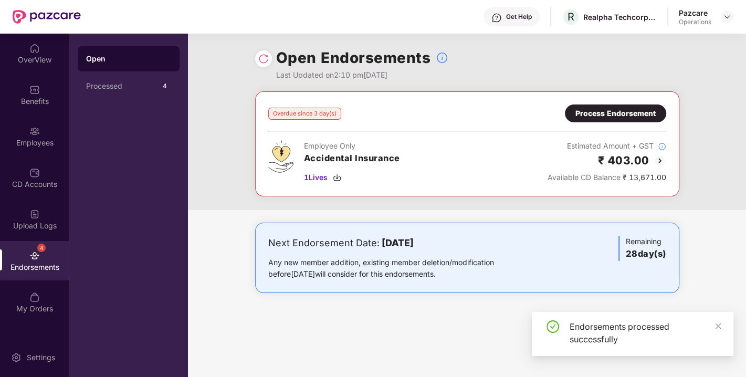
click at [258, 58] on img at bounding box center [263, 59] width 10 height 10
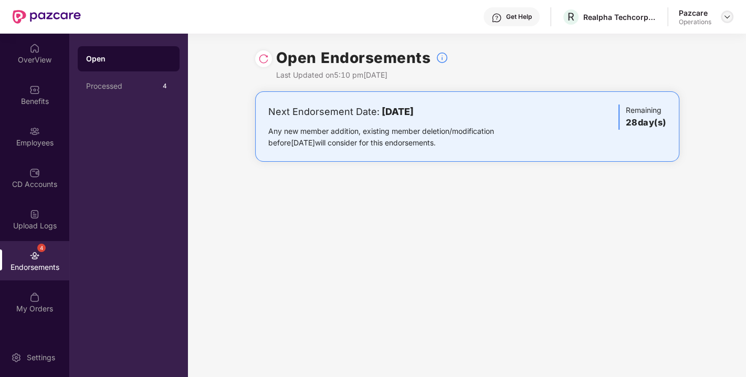
click at [724, 17] on img at bounding box center [727, 17] width 8 height 8
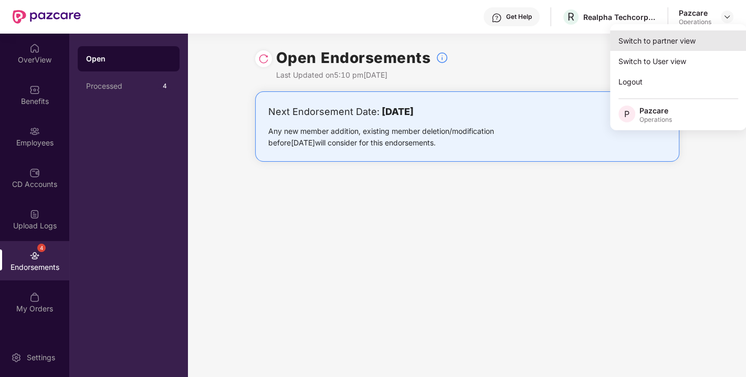
click at [657, 37] on div "Switch to partner view" at bounding box center [678, 40] width 136 height 20
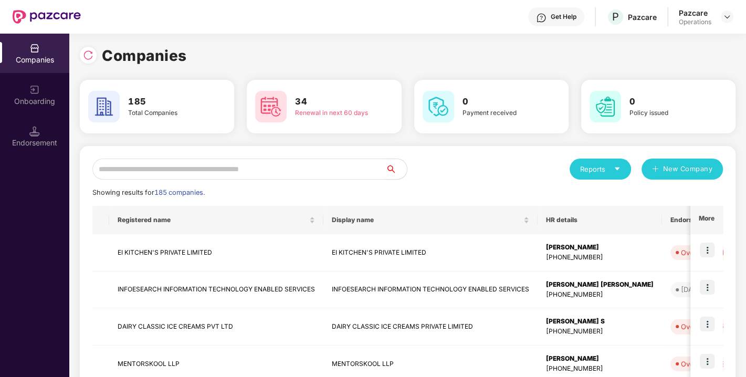
click at [251, 172] on input "text" at bounding box center [238, 169] width 293 height 21
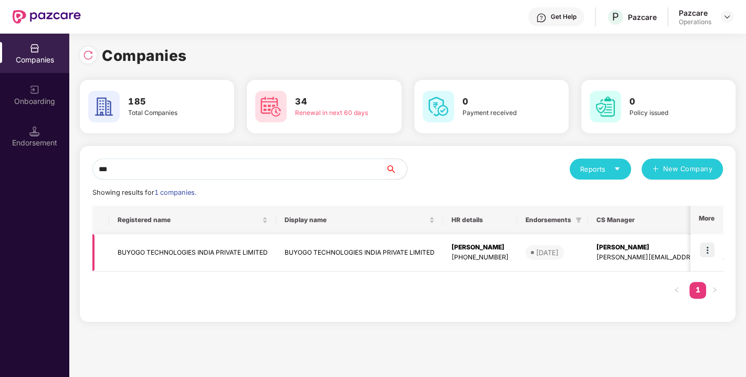
type input "***"
click at [708, 248] on img at bounding box center [707, 250] width 15 height 15
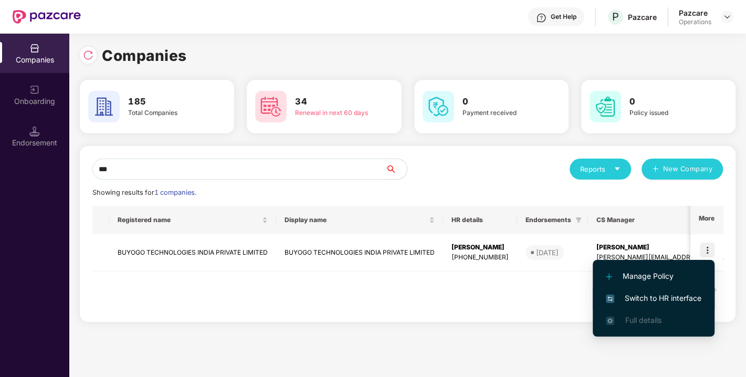
click at [669, 297] on span "Switch to HR interface" at bounding box center [654, 298] width 96 height 12
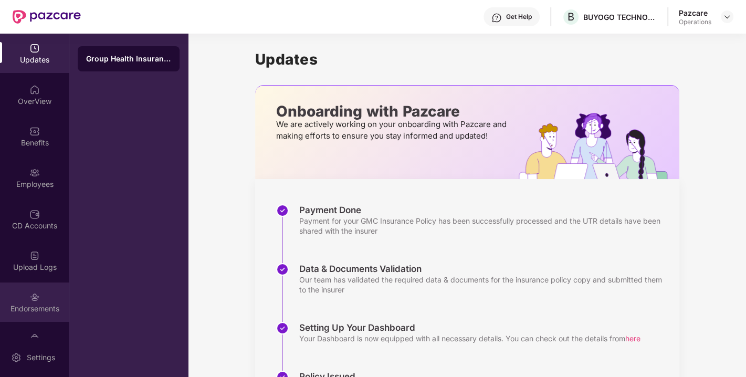
click at [31, 294] on img at bounding box center [34, 297] width 10 height 10
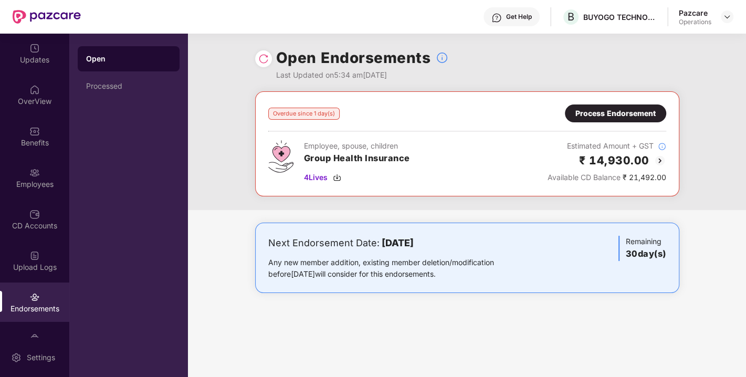
click at [613, 114] on div "Process Endorsement" at bounding box center [615, 114] width 80 height 12
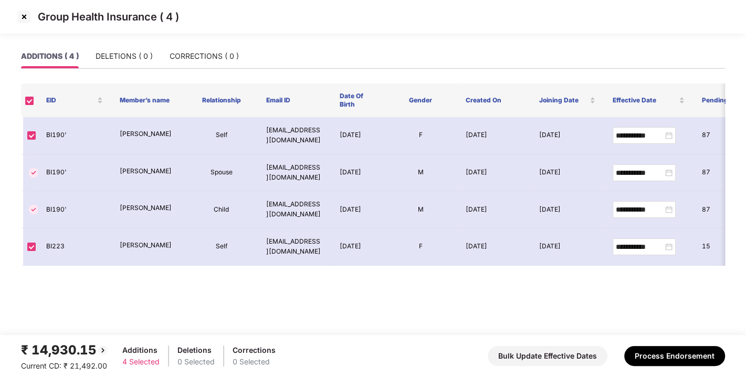
click at [19, 21] on img at bounding box center [24, 16] width 17 height 17
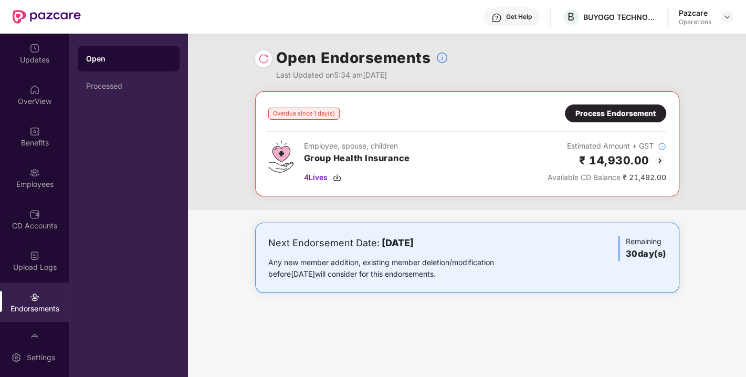
click at [261, 62] on img at bounding box center [263, 59] width 10 height 10
click at [725, 18] on img at bounding box center [727, 17] width 8 height 8
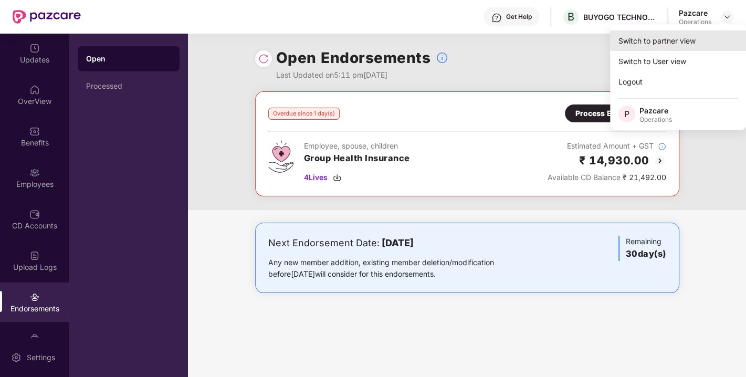
click at [655, 38] on div "Switch to partner view" at bounding box center [678, 40] width 136 height 20
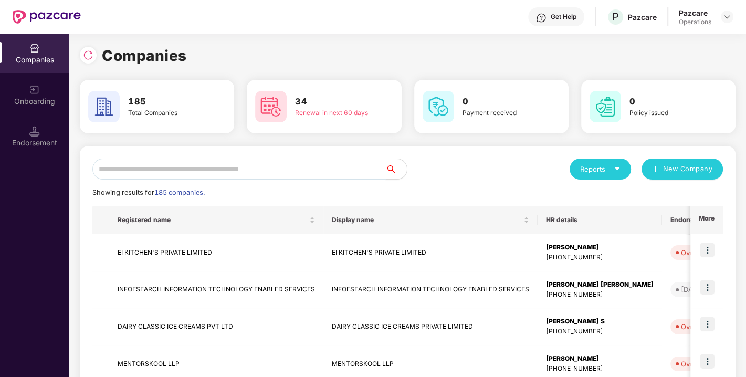
click at [174, 174] on input "text" at bounding box center [238, 169] width 293 height 21
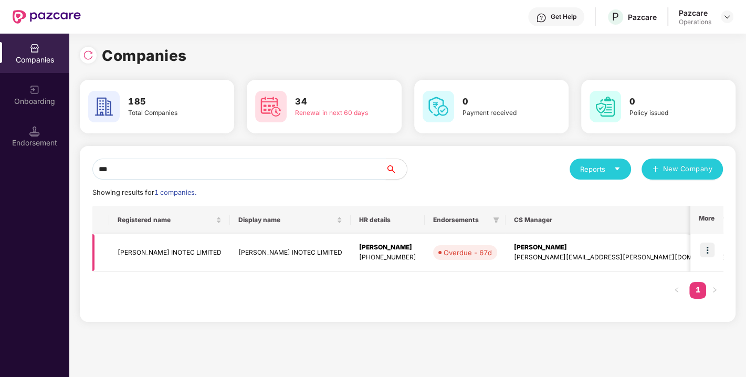
type input "***"
click at [703, 252] on img at bounding box center [707, 250] width 15 height 15
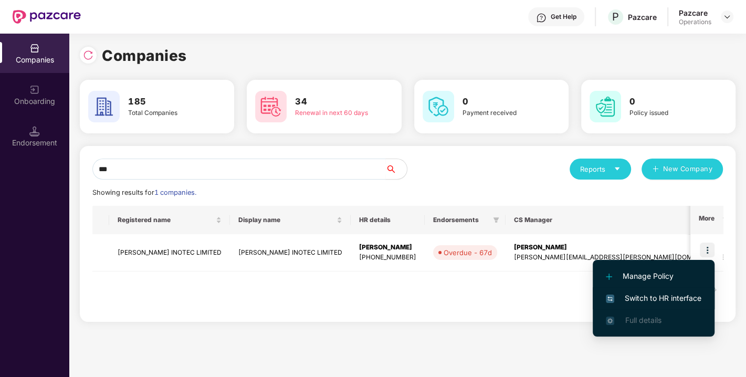
click at [668, 292] on span "Switch to HR interface" at bounding box center [654, 298] width 96 height 12
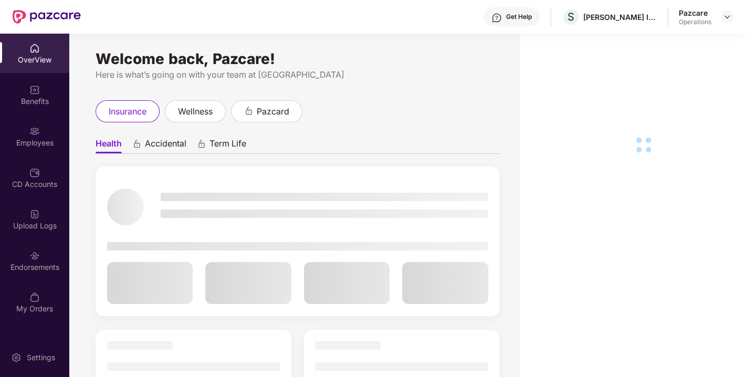
click at [33, 270] on div "Endorsements" at bounding box center [34, 267] width 69 height 10
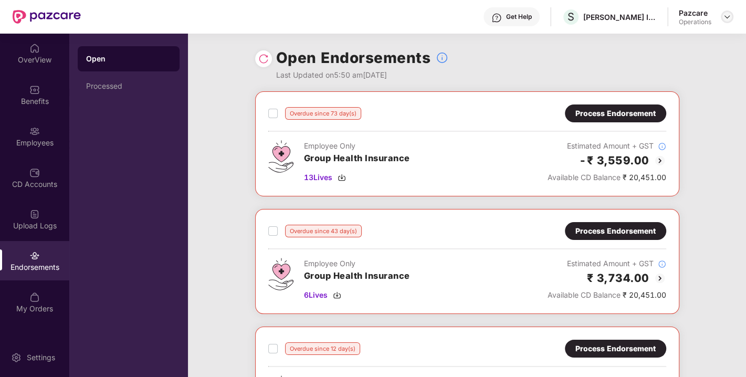
click at [727, 16] on img at bounding box center [727, 17] width 8 height 8
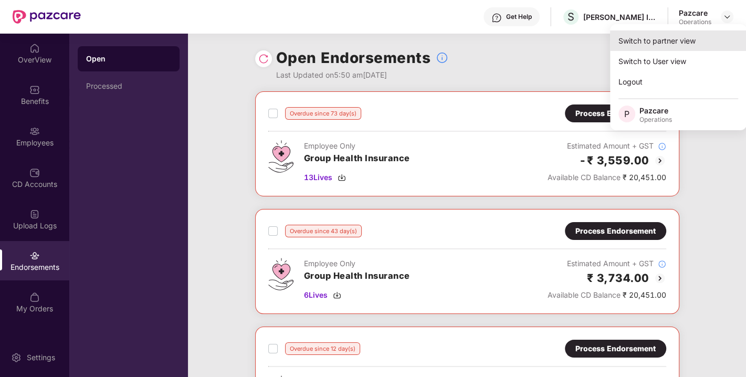
click at [657, 46] on div "Switch to partner view" at bounding box center [678, 40] width 136 height 20
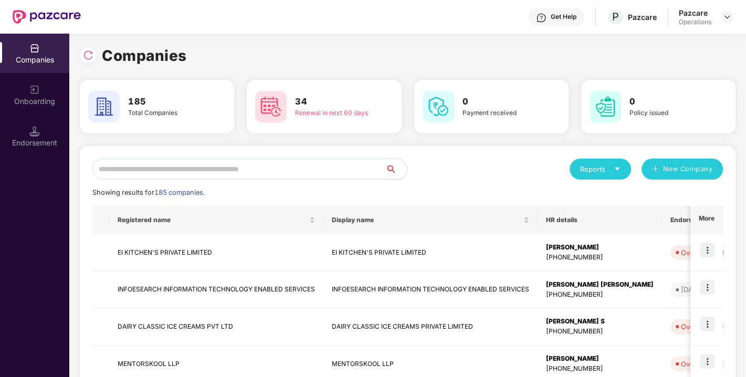
click at [212, 166] on input "text" at bounding box center [238, 169] width 293 height 21
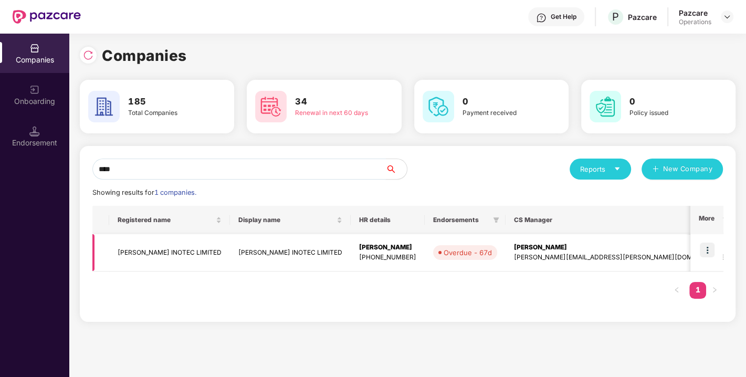
type input "****"
click at [145, 247] on td "[PERSON_NAME] INOTEC LIMITED" at bounding box center [169, 252] width 121 height 37
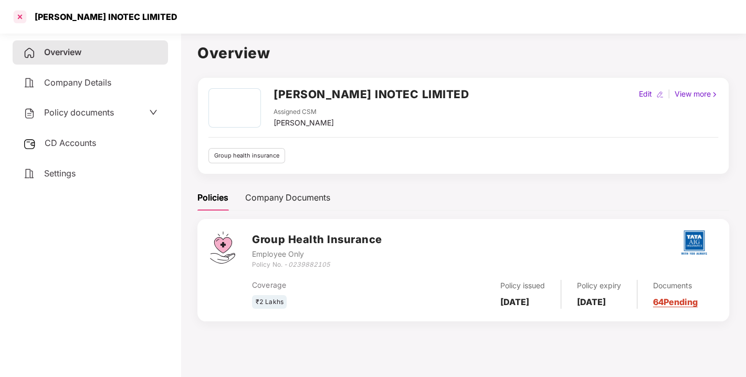
click at [20, 14] on div at bounding box center [20, 16] width 17 height 17
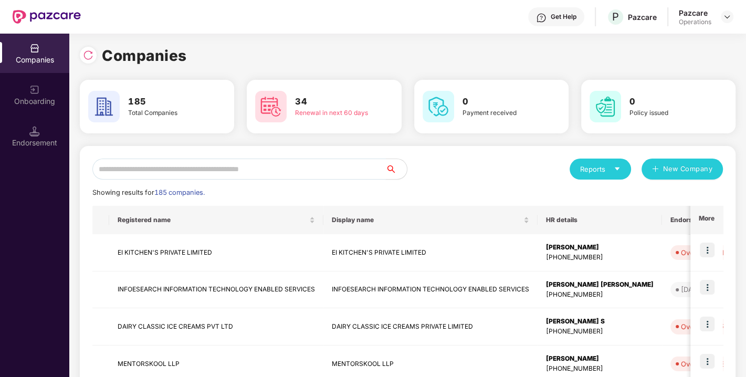
click at [182, 168] on input "text" at bounding box center [238, 169] width 293 height 21
paste input "**********"
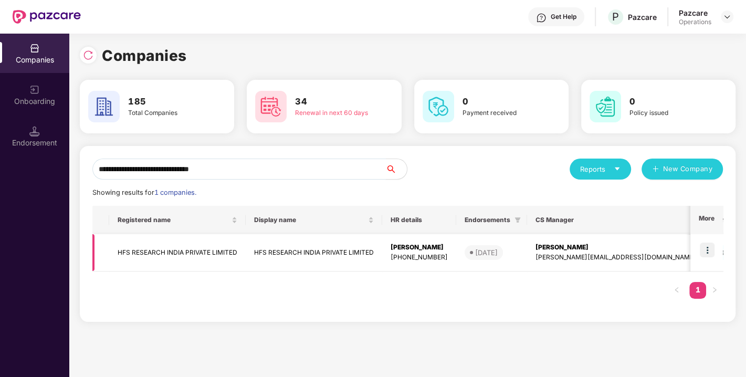
type input "**********"
click at [702, 252] on img at bounding box center [707, 250] width 15 height 15
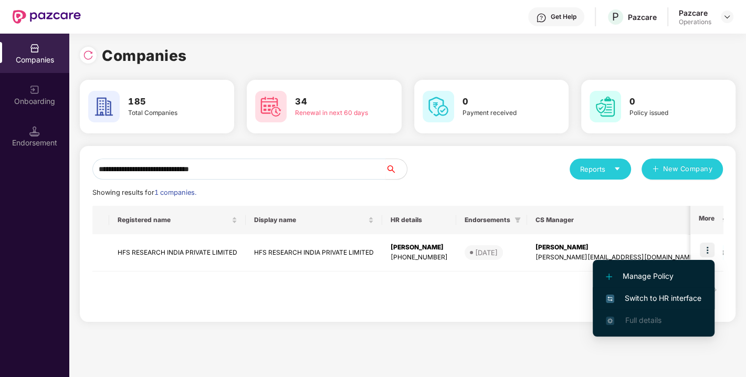
click at [655, 298] on span "Switch to HR interface" at bounding box center [654, 298] width 96 height 12
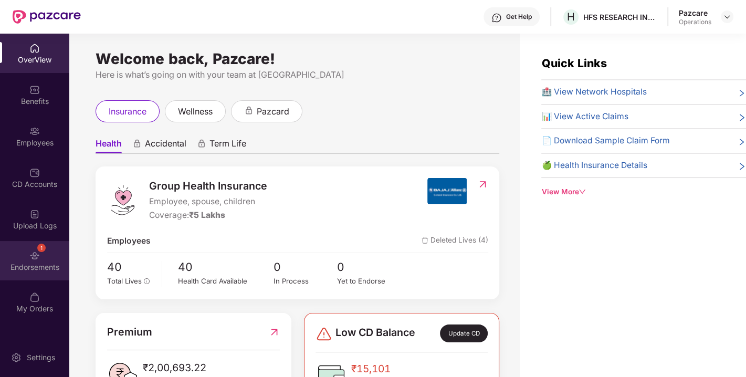
click at [31, 258] on img at bounding box center [34, 255] width 10 height 10
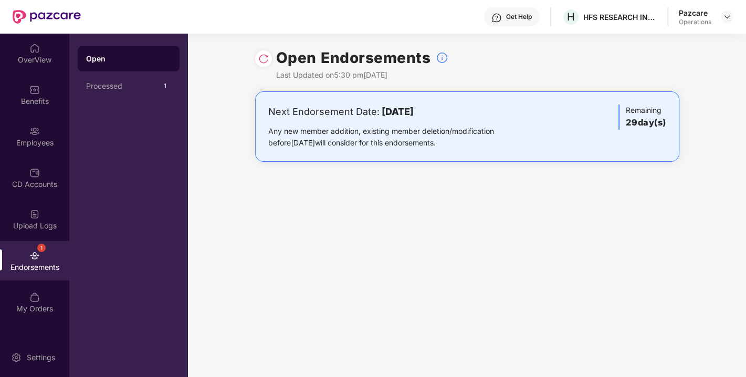
click at [261, 61] on img at bounding box center [263, 59] width 10 height 10
click at [37, 136] on div "Employees" at bounding box center [34, 136] width 69 height 39
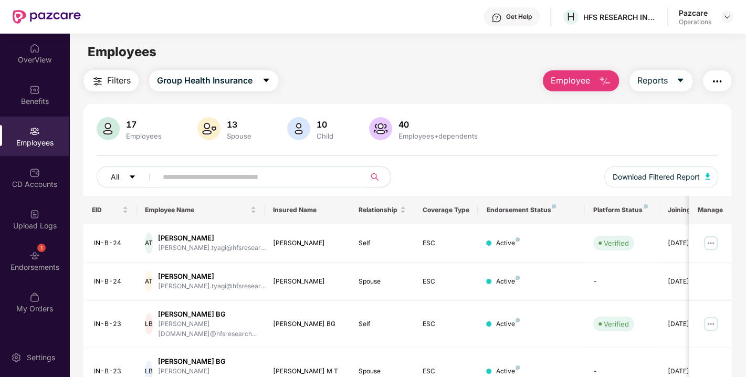
paste input "**********"
click at [181, 173] on input "text" at bounding box center [257, 177] width 188 height 16
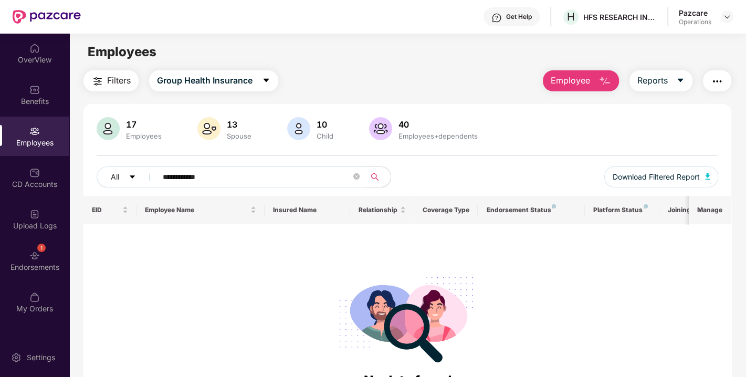
click at [234, 175] on input "**********" at bounding box center [257, 177] width 188 height 16
type input "**********"
click at [728, 16] on img at bounding box center [727, 17] width 8 height 8
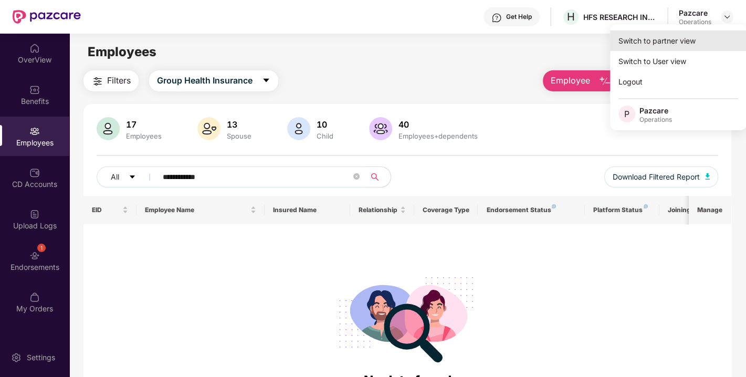
click at [673, 37] on div "Switch to partner view" at bounding box center [678, 40] width 136 height 20
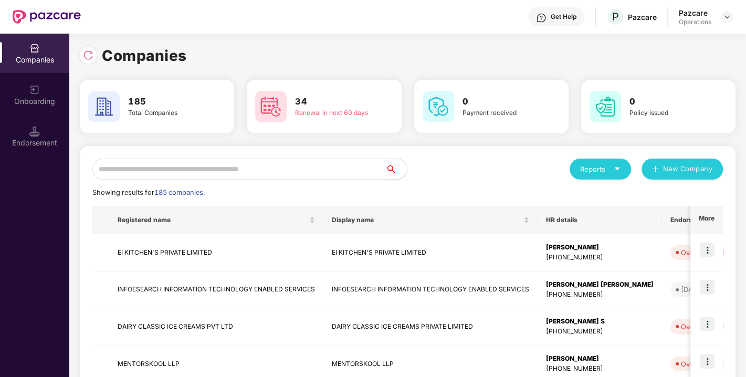
click at [220, 167] on input "text" at bounding box center [238, 169] width 293 height 21
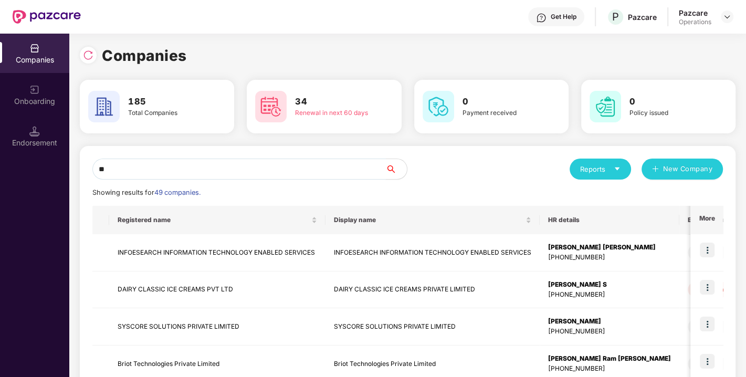
type input "*"
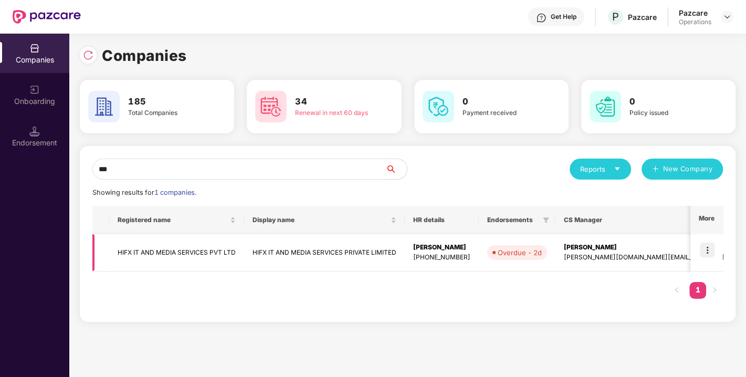
type input "***"
click at [712, 246] on img at bounding box center [707, 250] width 15 height 15
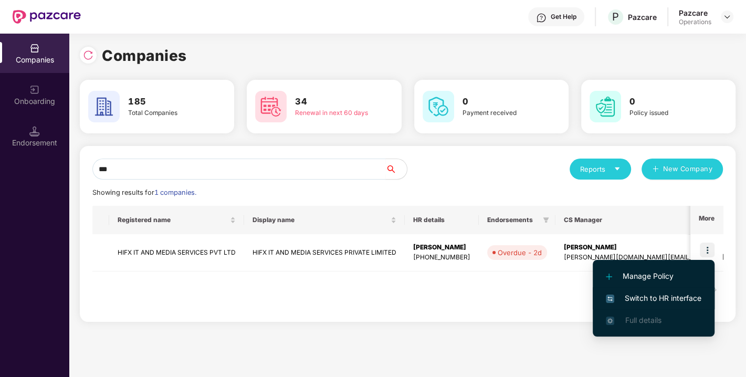
click at [660, 297] on span "Switch to HR interface" at bounding box center [654, 298] width 96 height 12
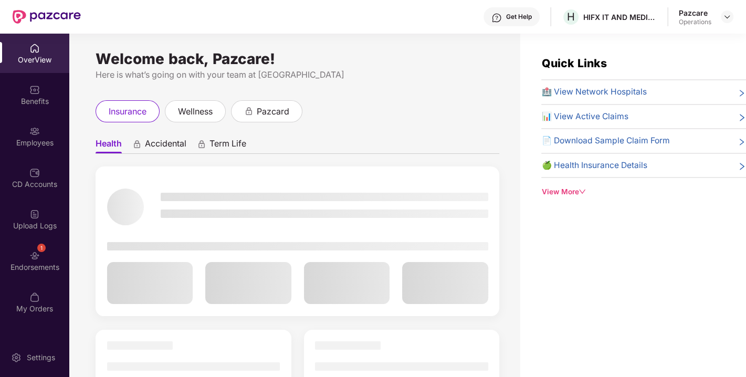
click at [24, 260] on div "1 Endorsements" at bounding box center [34, 260] width 69 height 39
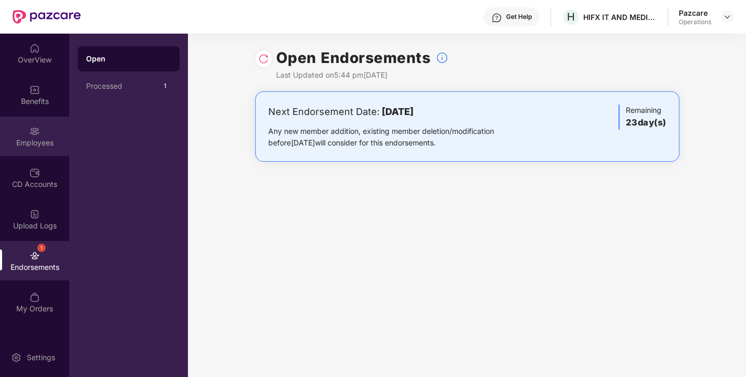
click at [28, 135] on div "Employees" at bounding box center [34, 136] width 69 height 39
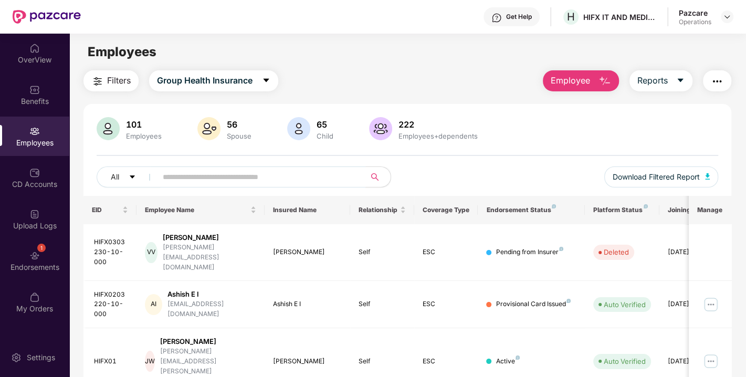
click at [210, 169] on input "text" at bounding box center [257, 177] width 188 height 16
paste input "**********"
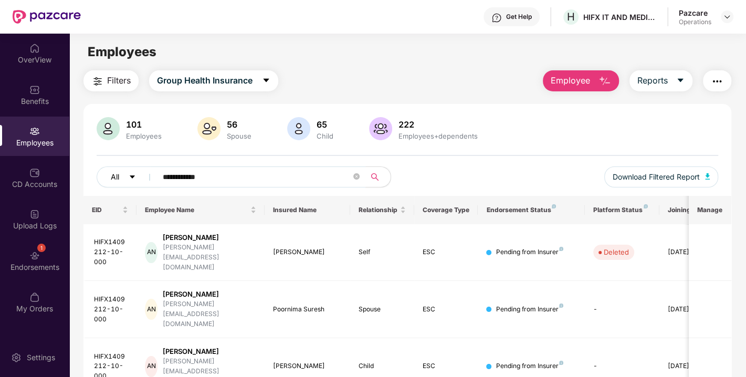
drag, startPoint x: 214, startPoint y: 169, endPoint x: 105, endPoint y: 174, distance: 108.8
click at [105, 174] on div "**********" at bounding box center [252, 176] width 311 height 21
paste input "text"
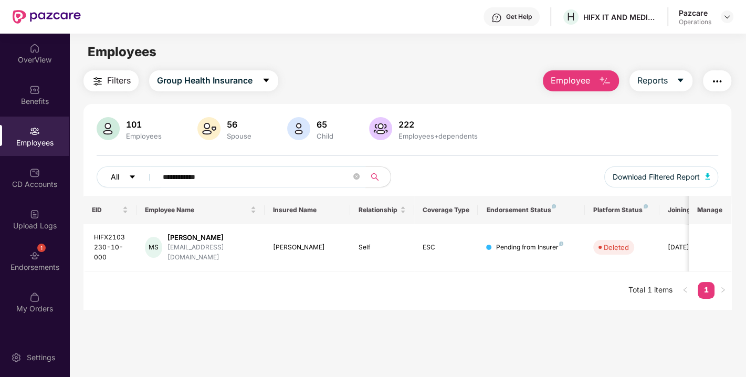
drag, startPoint x: 215, startPoint y: 173, endPoint x: 121, endPoint y: 176, distance: 94.0
click at [121, 176] on div "**********" at bounding box center [252, 176] width 311 height 21
paste input "text"
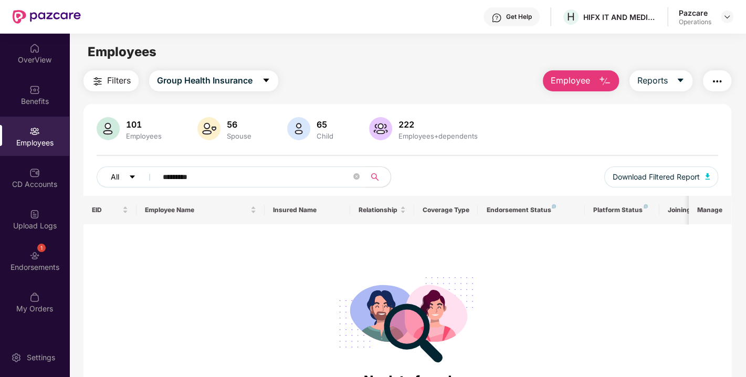
drag, startPoint x: 206, startPoint y: 175, endPoint x: 118, endPoint y: 183, distance: 89.1
click at [118, 183] on div "All *********" at bounding box center [252, 176] width 311 height 21
paste input "*********"
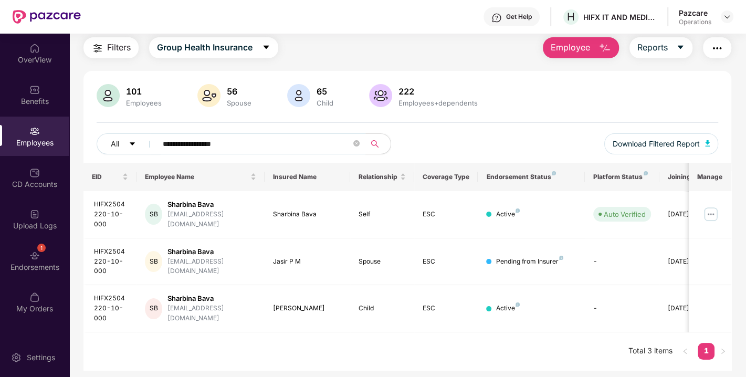
type input "**********"
click at [728, 18] on img at bounding box center [727, 17] width 8 height 8
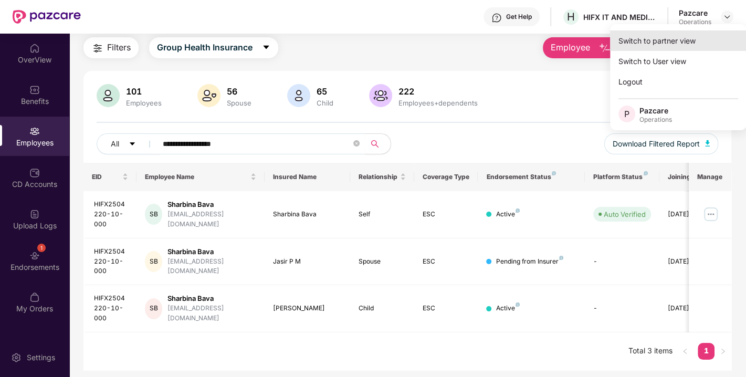
click at [676, 42] on div "Switch to partner view" at bounding box center [678, 40] width 136 height 20
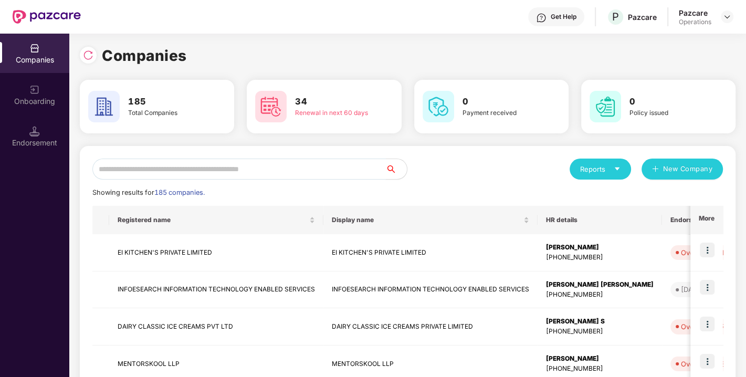
click at [244, 167] on input "text" at bounding box center [238, 169] width 293 height 21
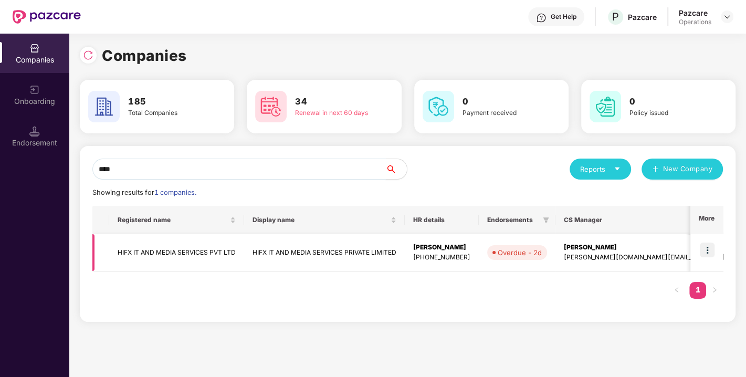
type input "****"
click at [159, 255] on td "HIFX IT AND MEDIA SERVICES PVT LTD" at bounding box center [176, 252] width 135 height 37
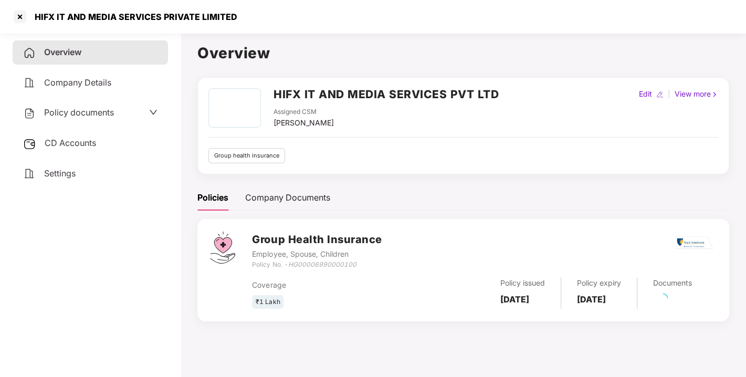
click at [75, 142] on span "CD Accounts" at bounding box center [70, 143] width 51 height 10
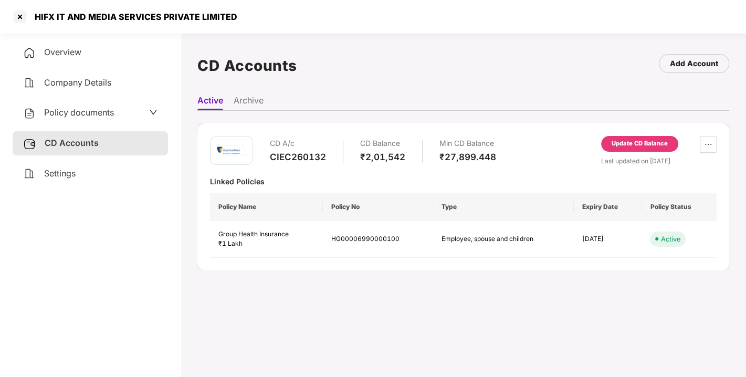
click at [630, 143] on div "Update CD Balance" at bounding box center [640, 143] width 56 height 9
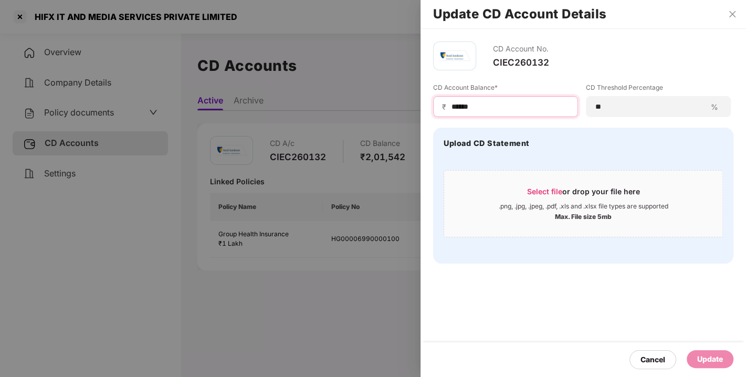
drag, startPoint x: 495, startPoint y: 109, endPoint x: 406, endPoint y: 112, distance: 88.8
click at [406, 112] on div "Update CD Account Details CD Account No. CIEC260132 CD Account Balance* ₹ *****…" at bounding box center [373, 188] width 746 height 377
type input "******"
click at [709, 360] on div "Update" at bounding box center [710, 359] width 26 height 12
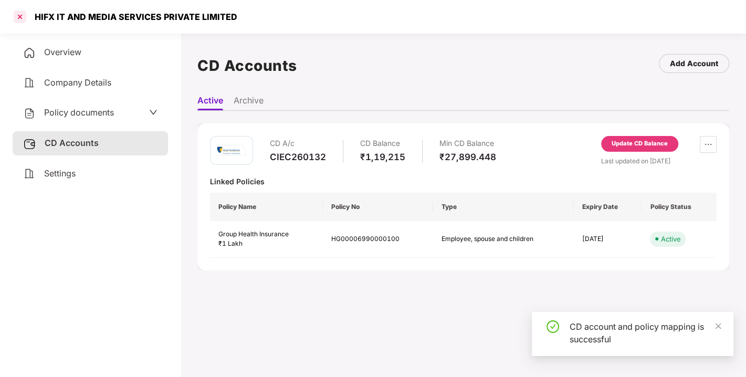
click at [18, 15] on div at bounding box center [20, 16] width 17 height 17
